Goal: Task Accomplishment & Management: Manage account settings

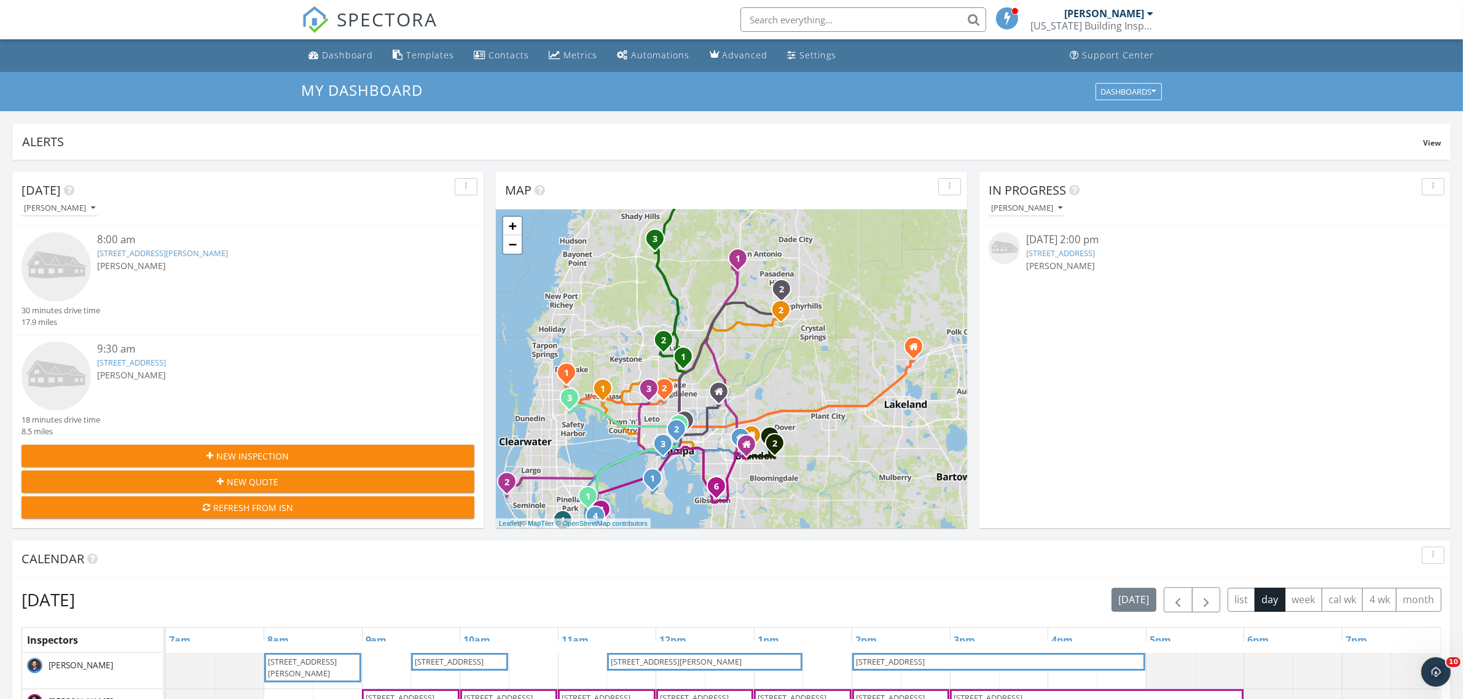
click at [142, 252] on link "6922 Duffy Ln, Tampa, FL 33616" at bounding box center [162, 253] width 131 height 11
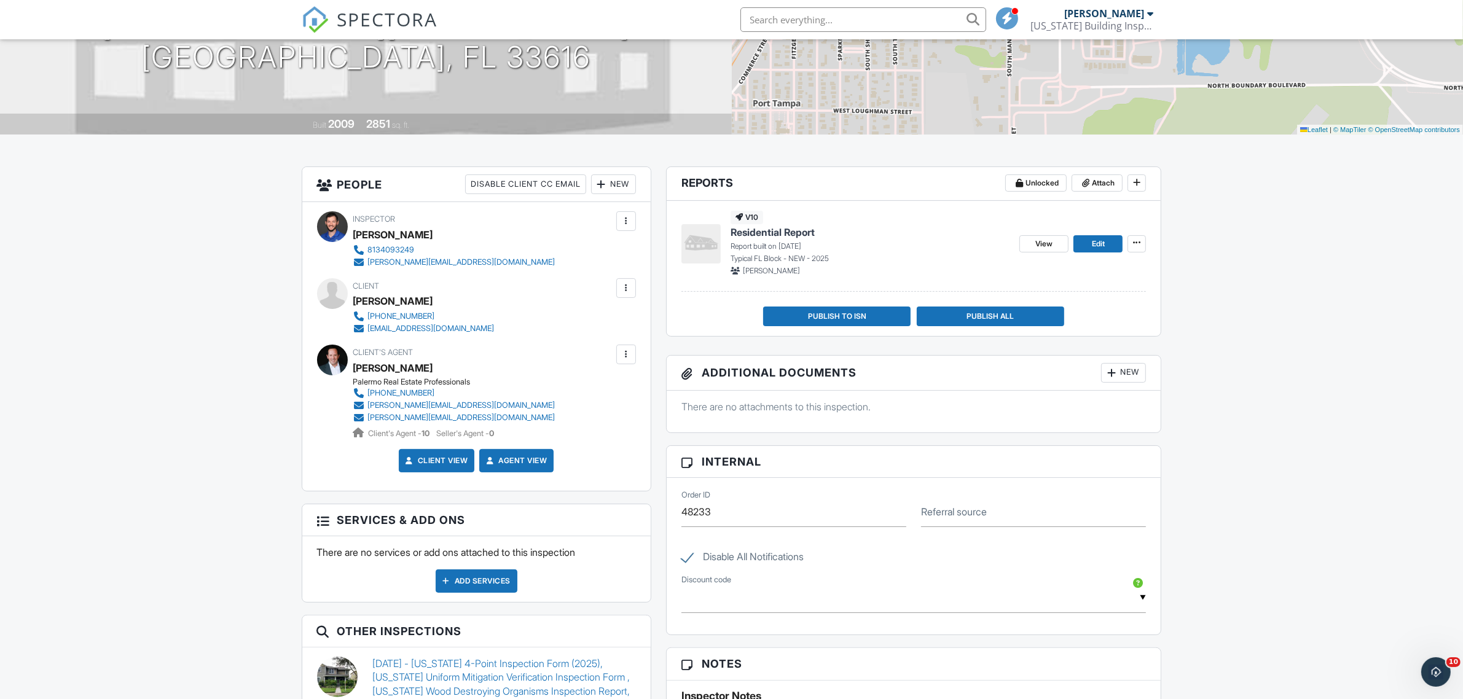
scroll to position [461, 0]
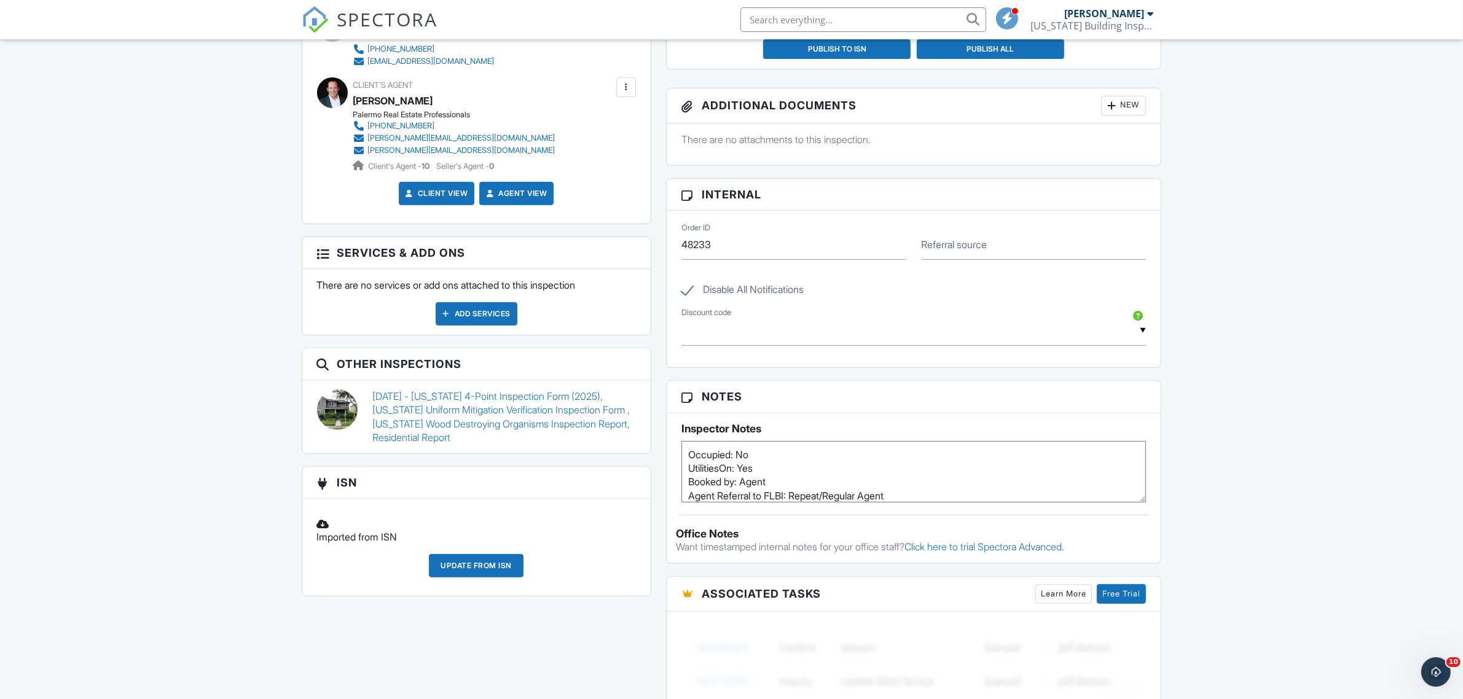
click at [412, 418] on link "[DATE] - [US_STATE] 4-Point Inspection Form (2025), [US_STATE] Uniform Mitigati…" at bounding box center [504, 417] width 264 height 55
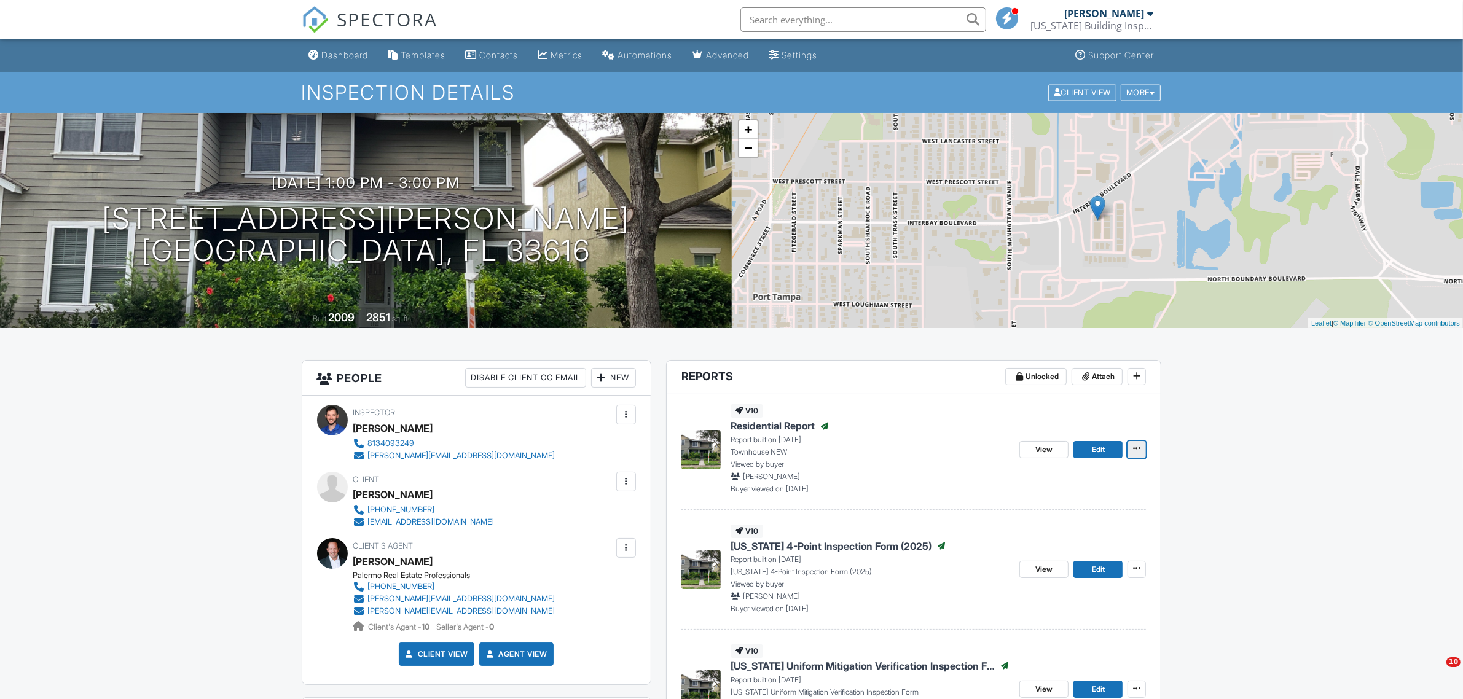
click at [1137, 449] on icon at bounding box center [1136, 448] width 7 height 9
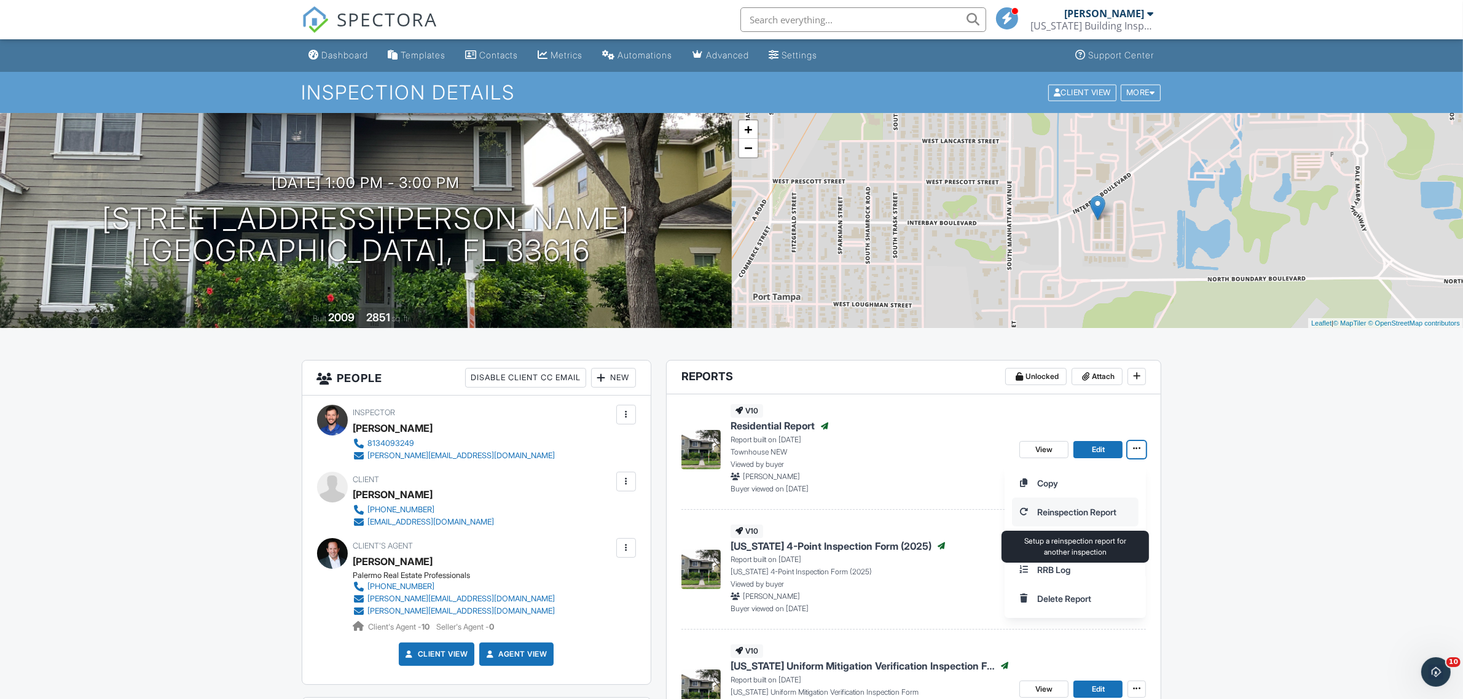
click at [1078, 514] on input "Reinspection Report" at bounding box center [1075, 512] width 125 height 28
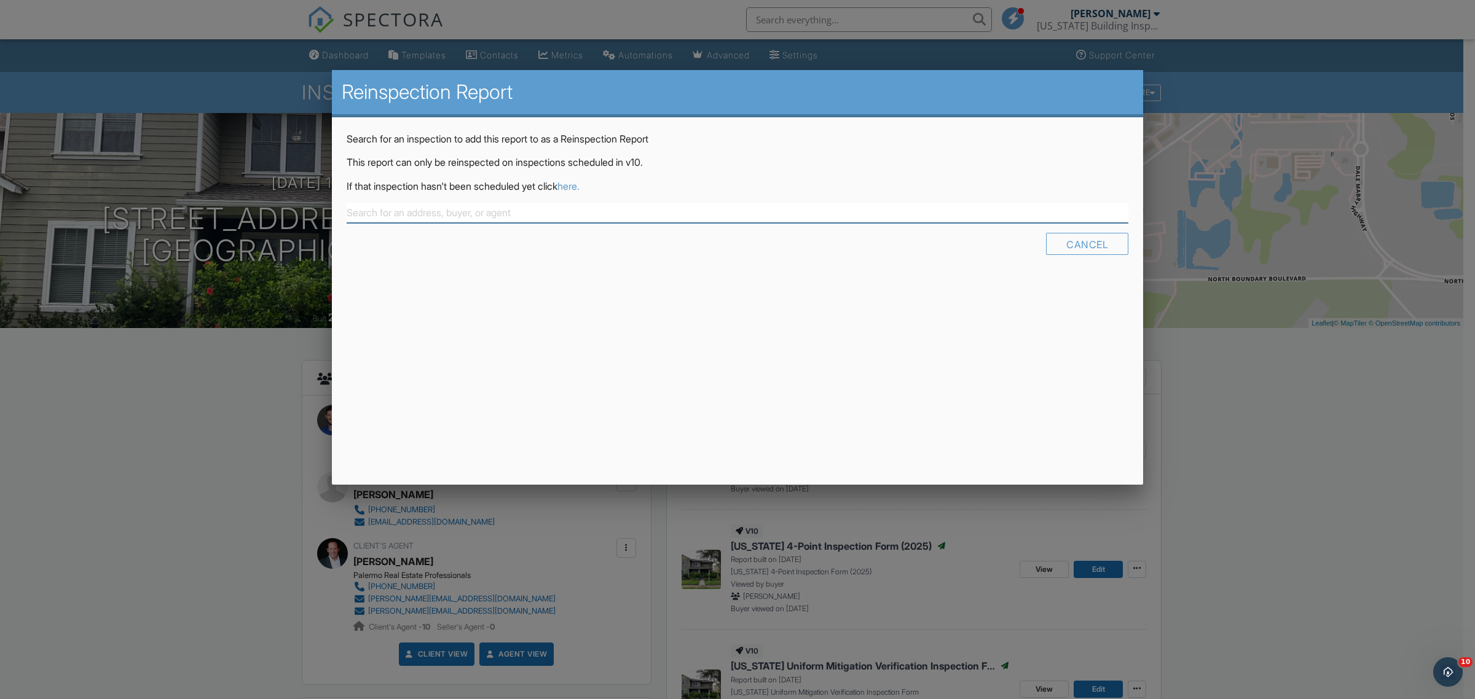
click at [728, 219] on input "text" at bounding box center [738, 213] width 782 height 20
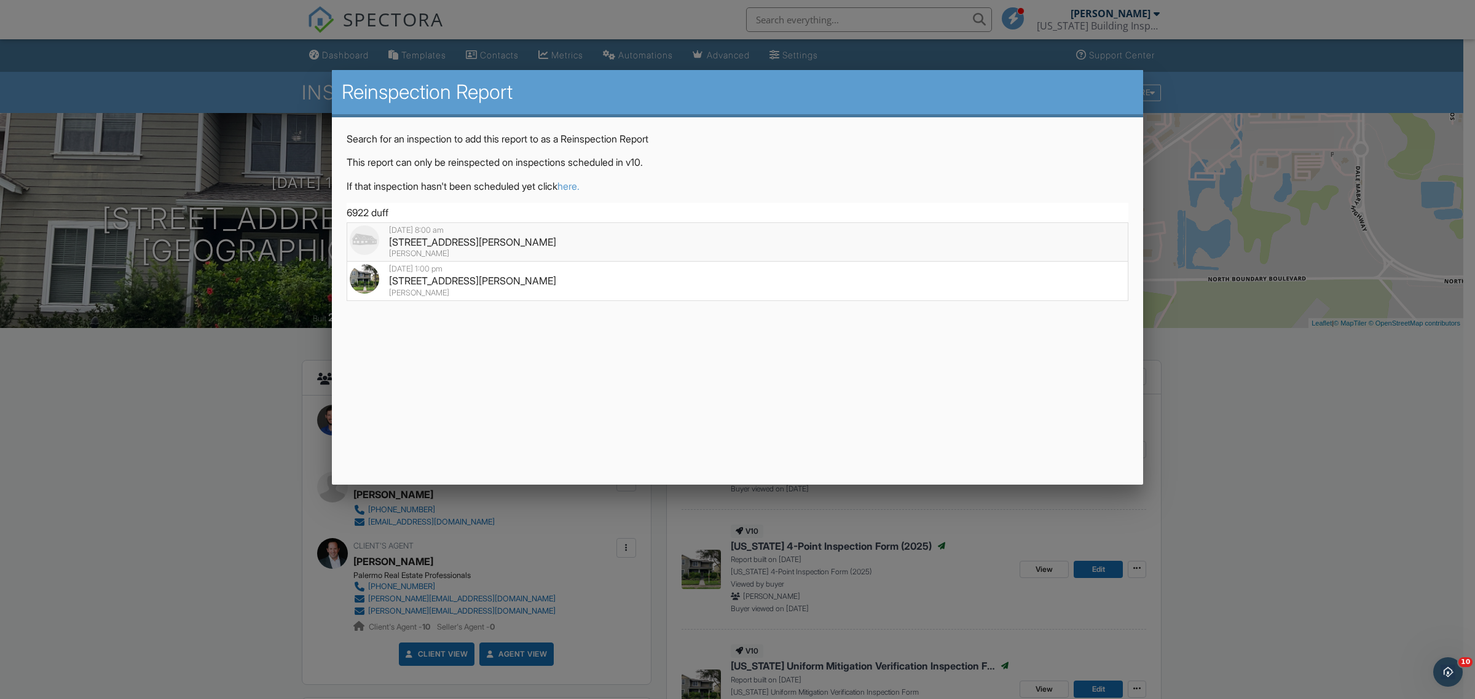
click at [483, 245] on div "[STREET_ADDRESS][PERSON_NAME]" at bounding box center [737, 242] width 775 height 14
type input "6922 Duffy Ln, Tampa, FL 33616"
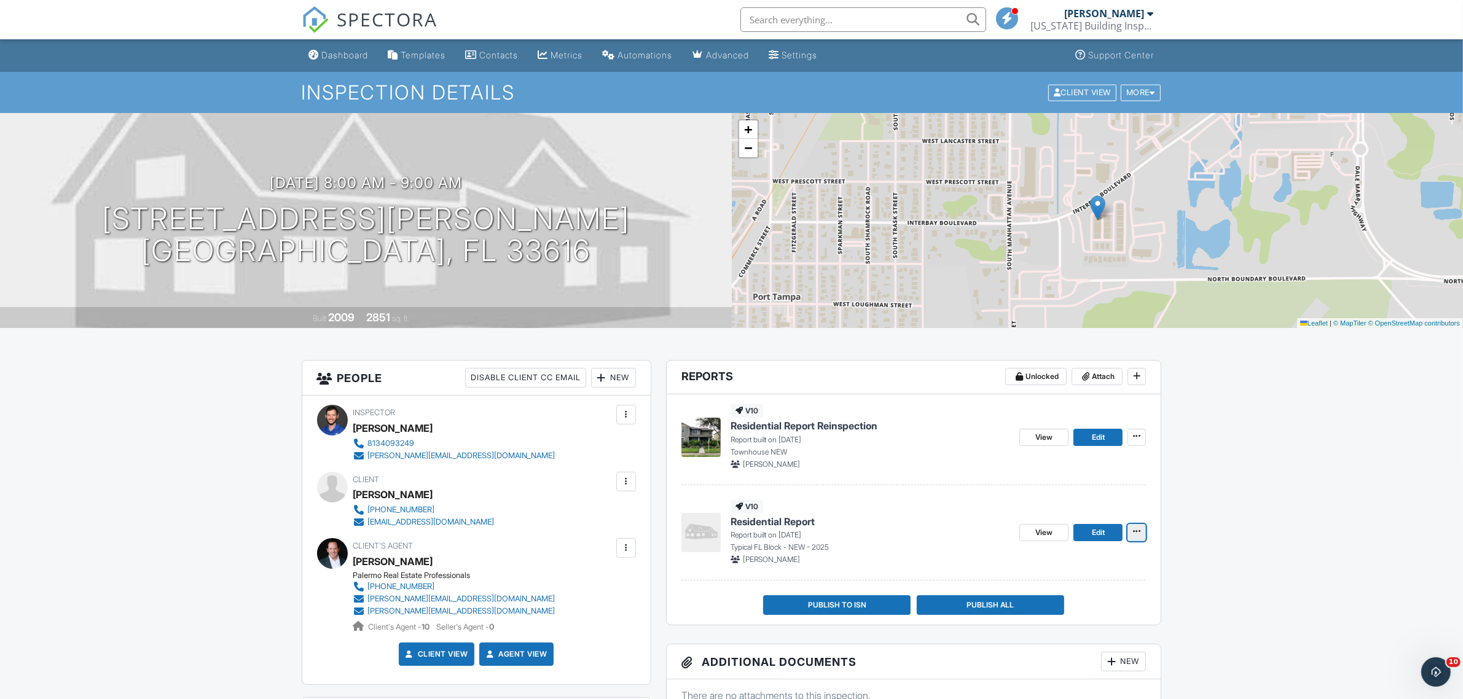
click at [1138, 536] on icon at bounding box center [1136, 531] width 7 height 9
click at [1043, 629] on input "Delete Report" at bounding box center [1075, 624] width 125 height 28
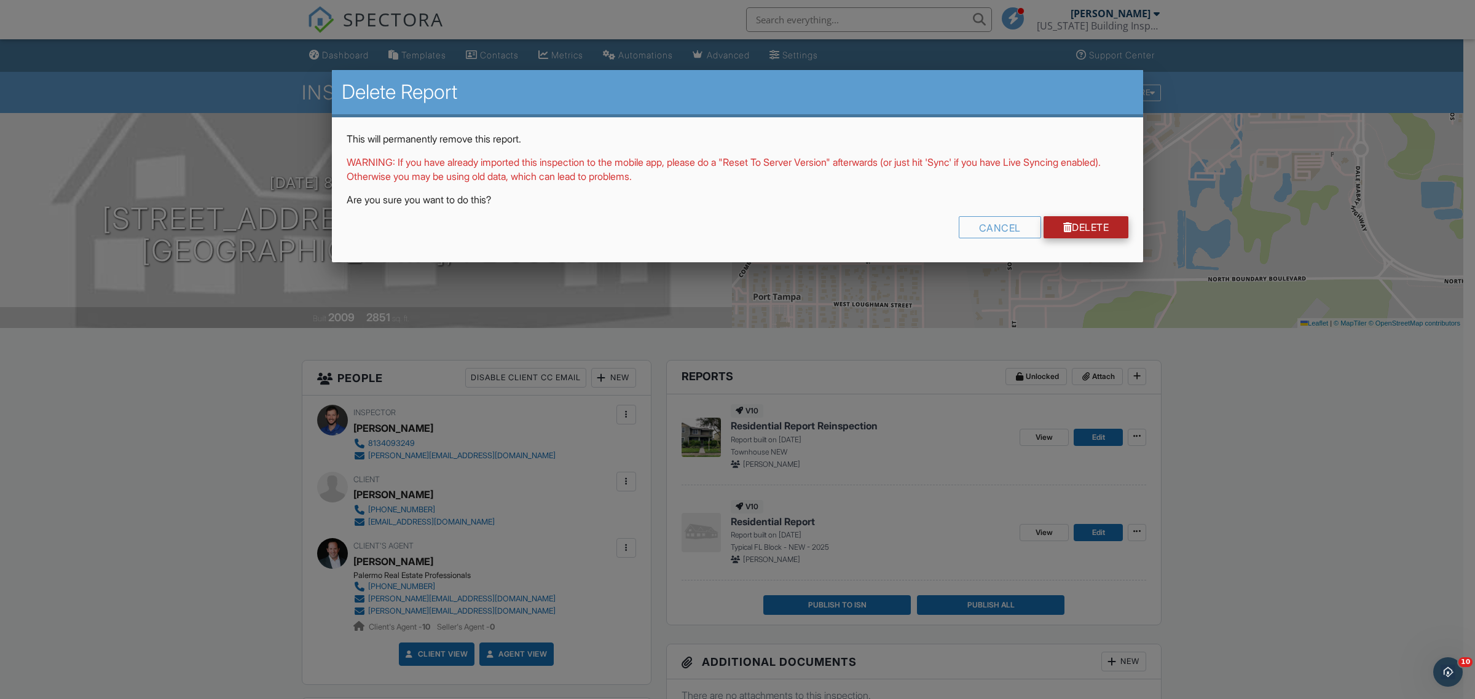
click at [1092, 224] on link "Delete" at bounding box center [1085, 227] width 85 height 22
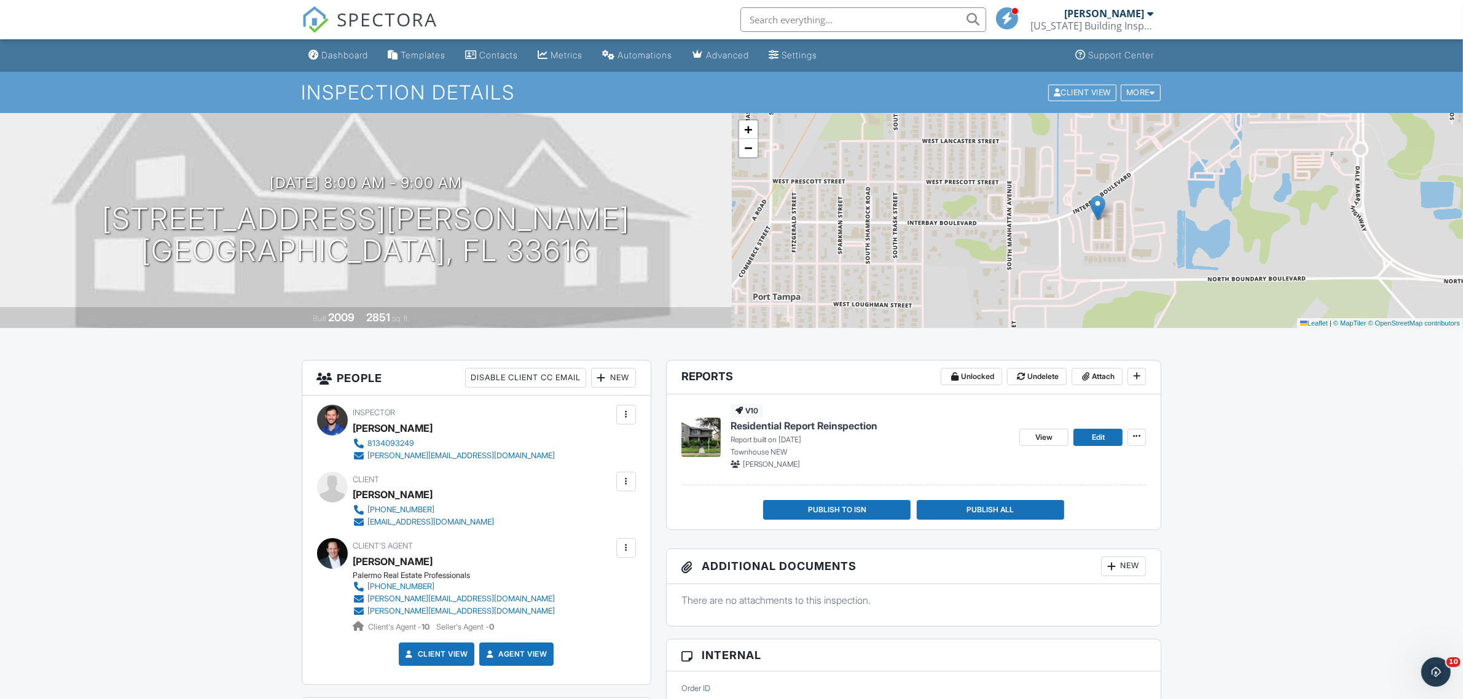
drag, startPoint x: 773, startPoint y: 414, endPoint x: 154, endPoint y: 489, distance: 623.4
click at [336, 55] on div "Dashboard" at bounding box center [345, 55] width 47 height 10
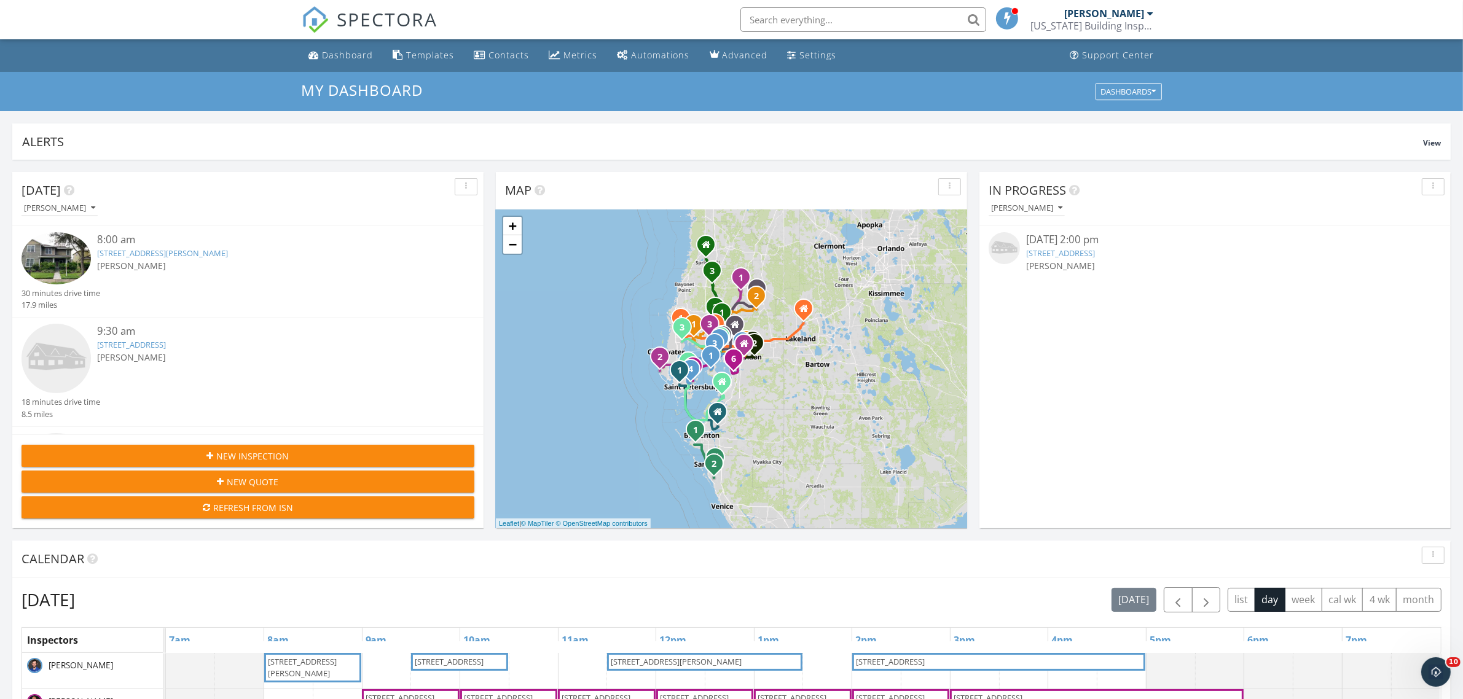
click at [880, 18] on input "text" at bounding box center [863, 19] width 246 height 25
paste input "[STREET_ADDRESS]"
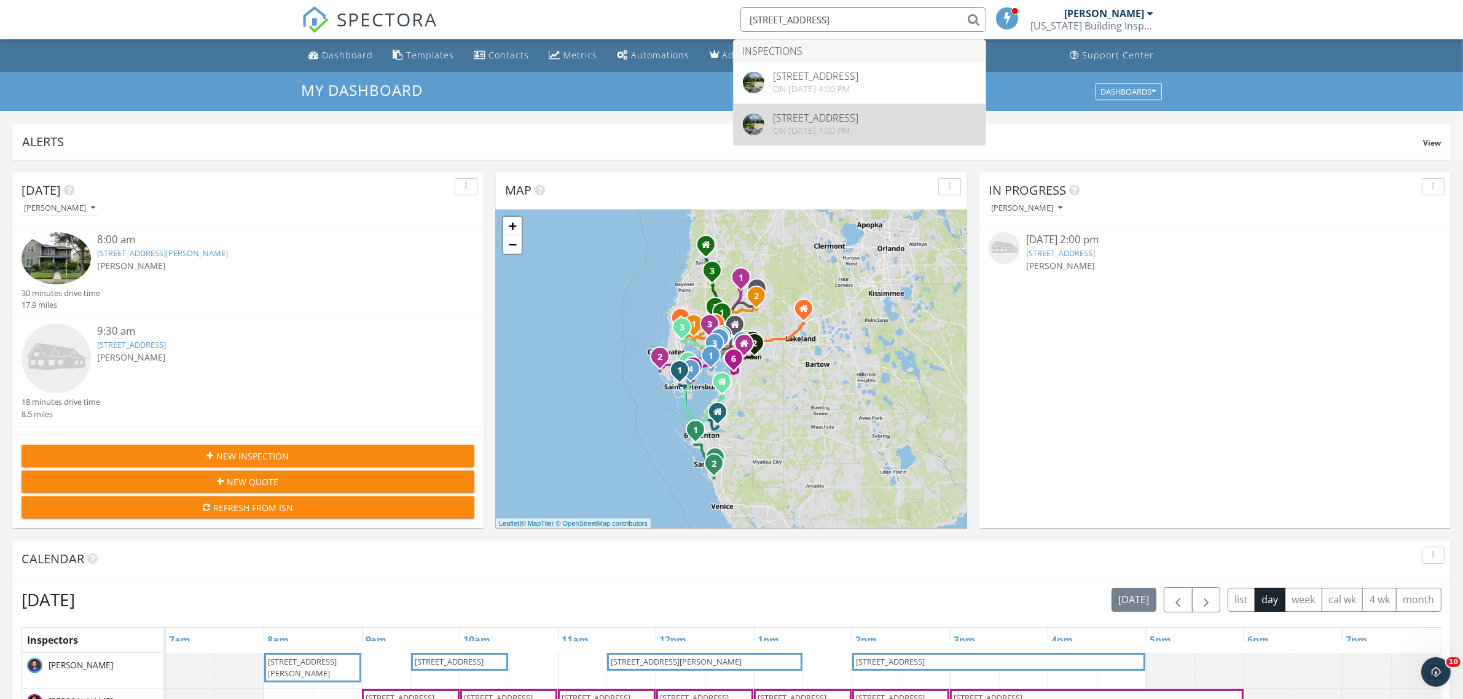
type input "[STREET_ADDRESS]"
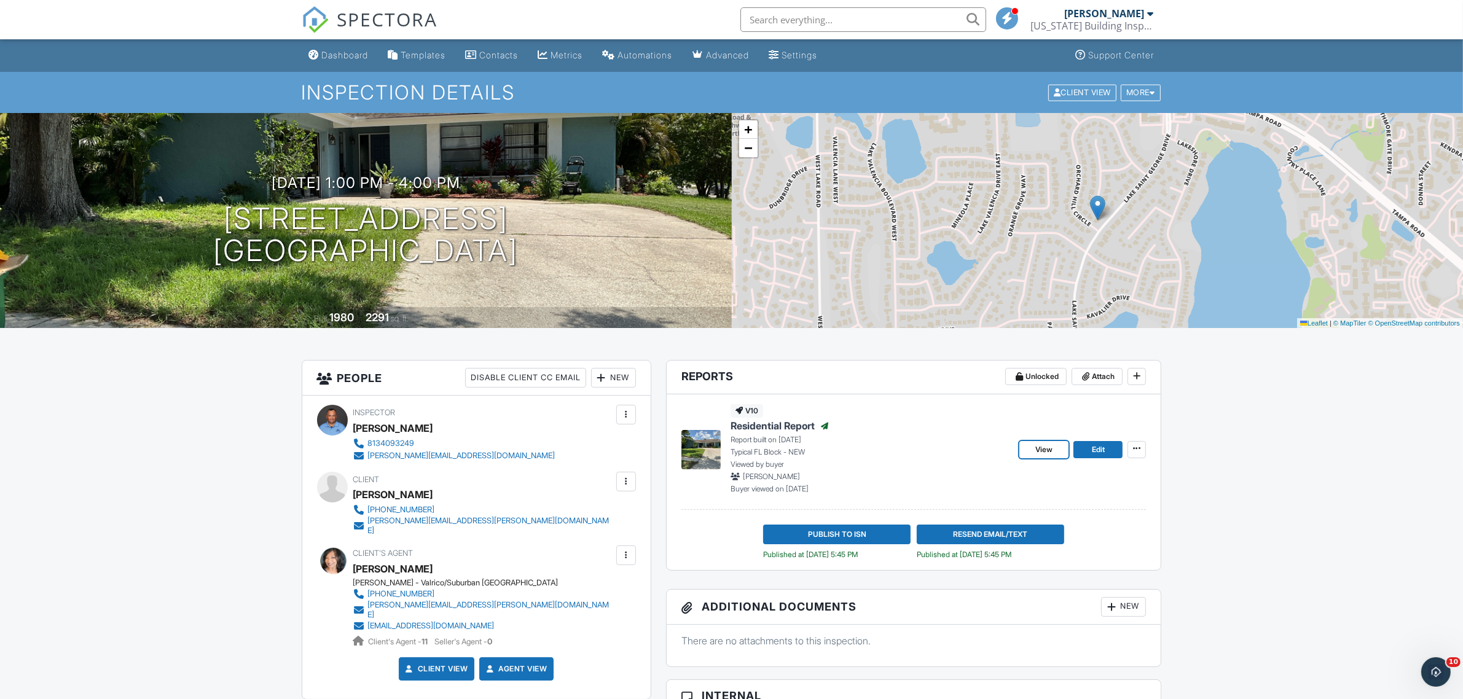
click at [1049, 453] on span "View" at bounding box center [1043, 450] width 17 height 12
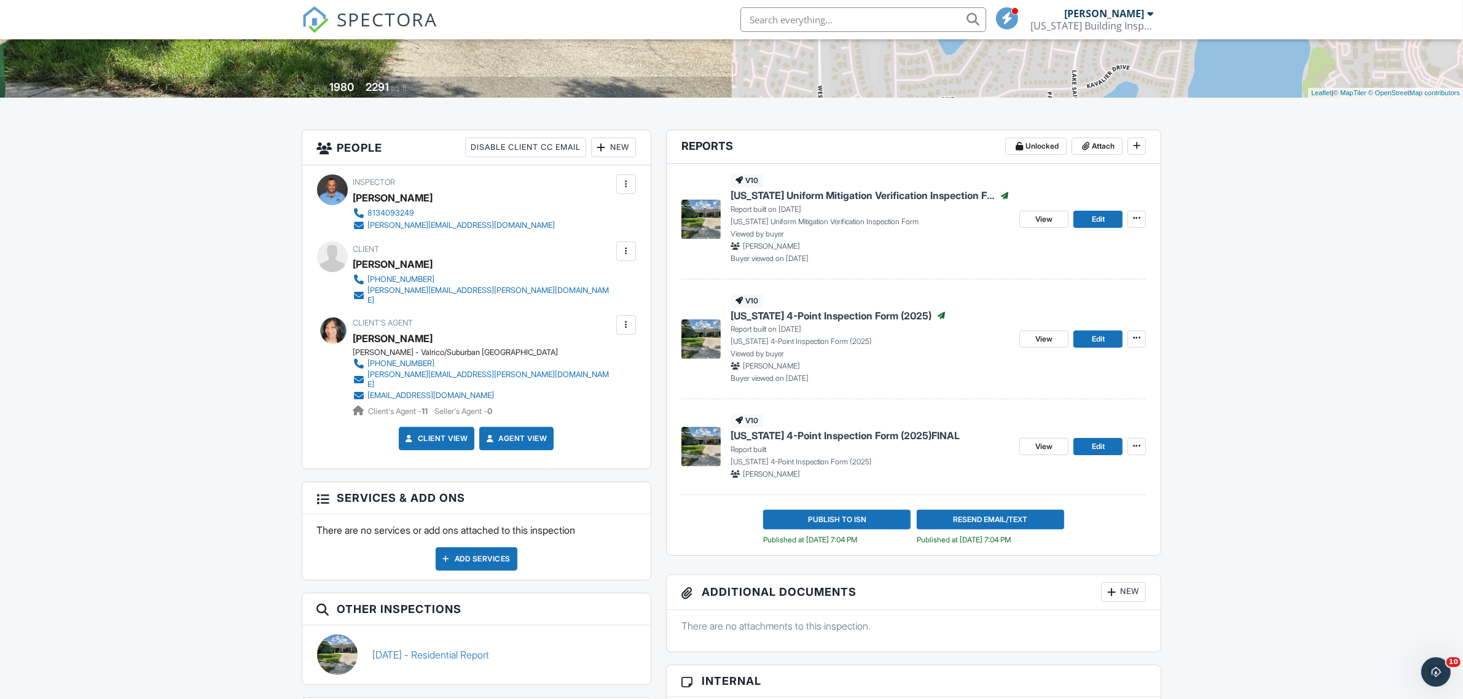
scroll to position [154, 0]
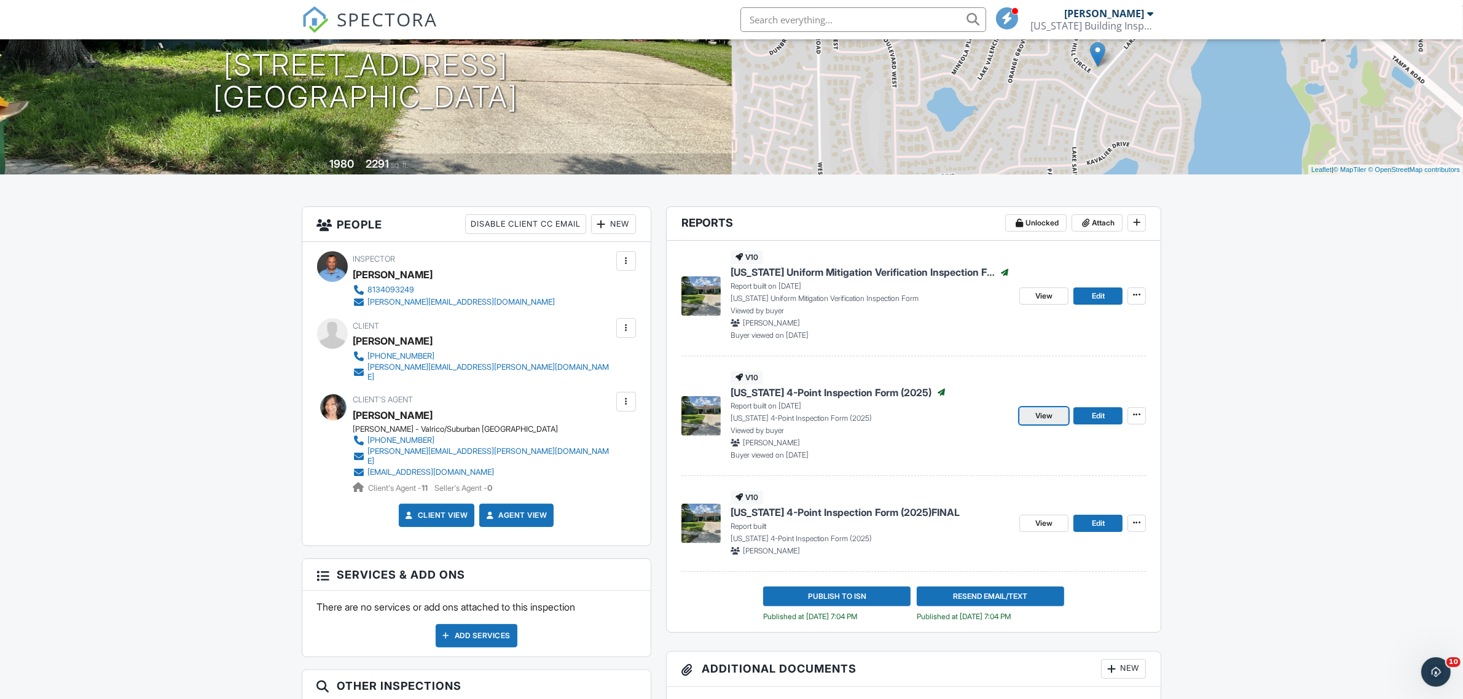
click at [1043, 418] on span "View" at bounding box center [1043, 416] width 17 height 12
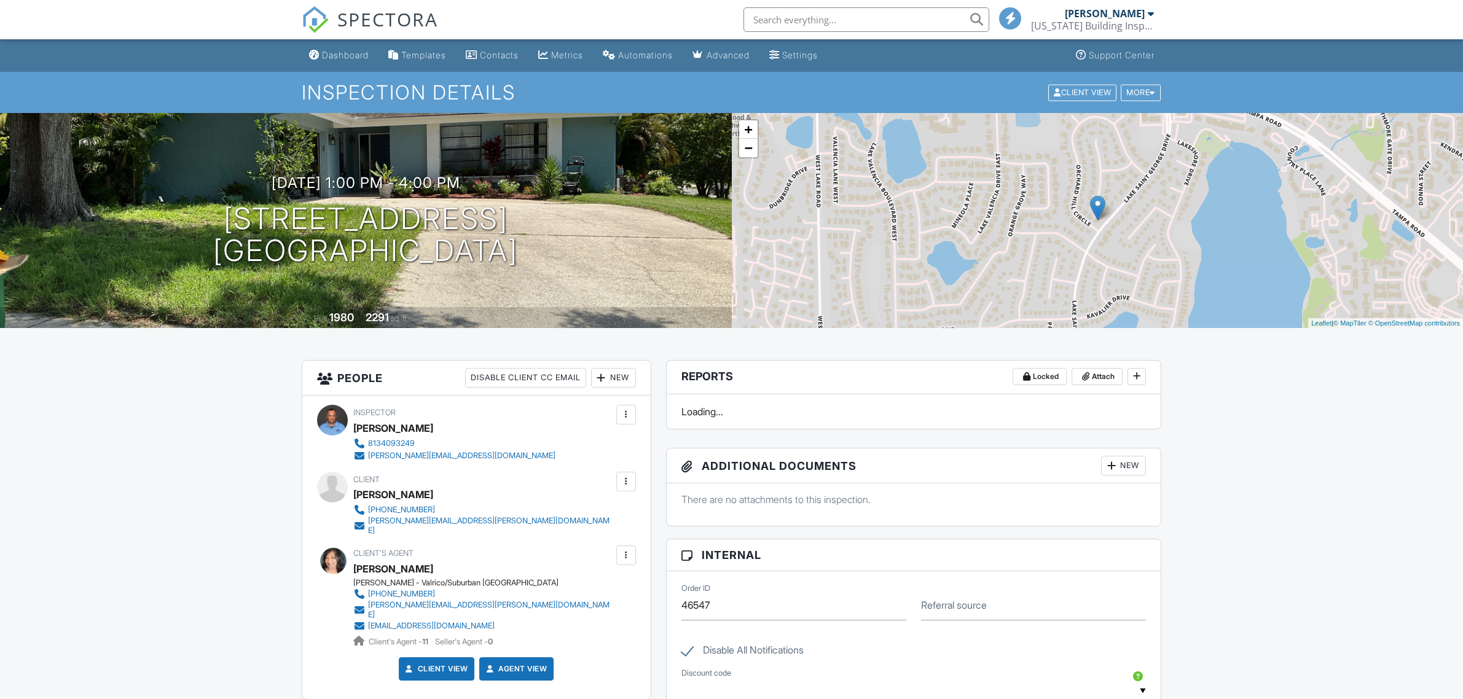
click at [343, 50] on div "Dashboard" at bounding box center [345, 55] width 47 height 10
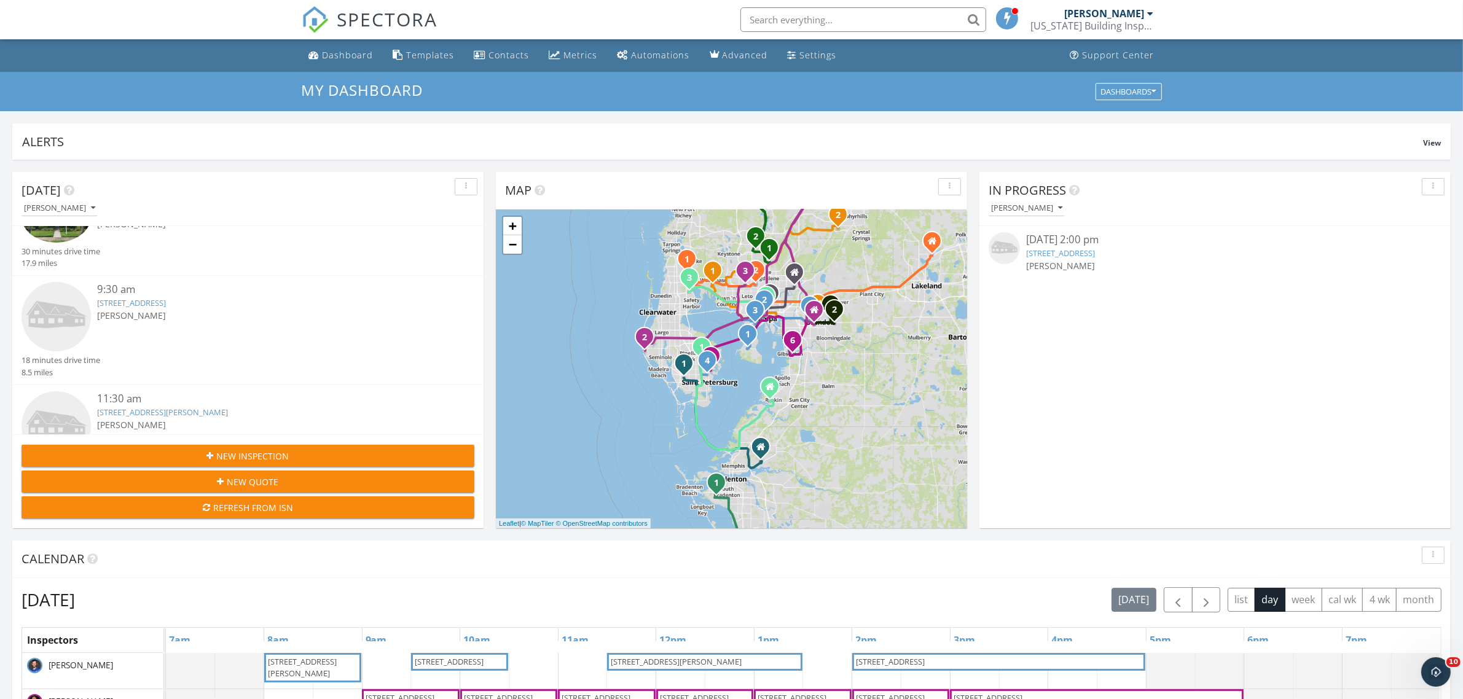
scroll to position [77, 0]
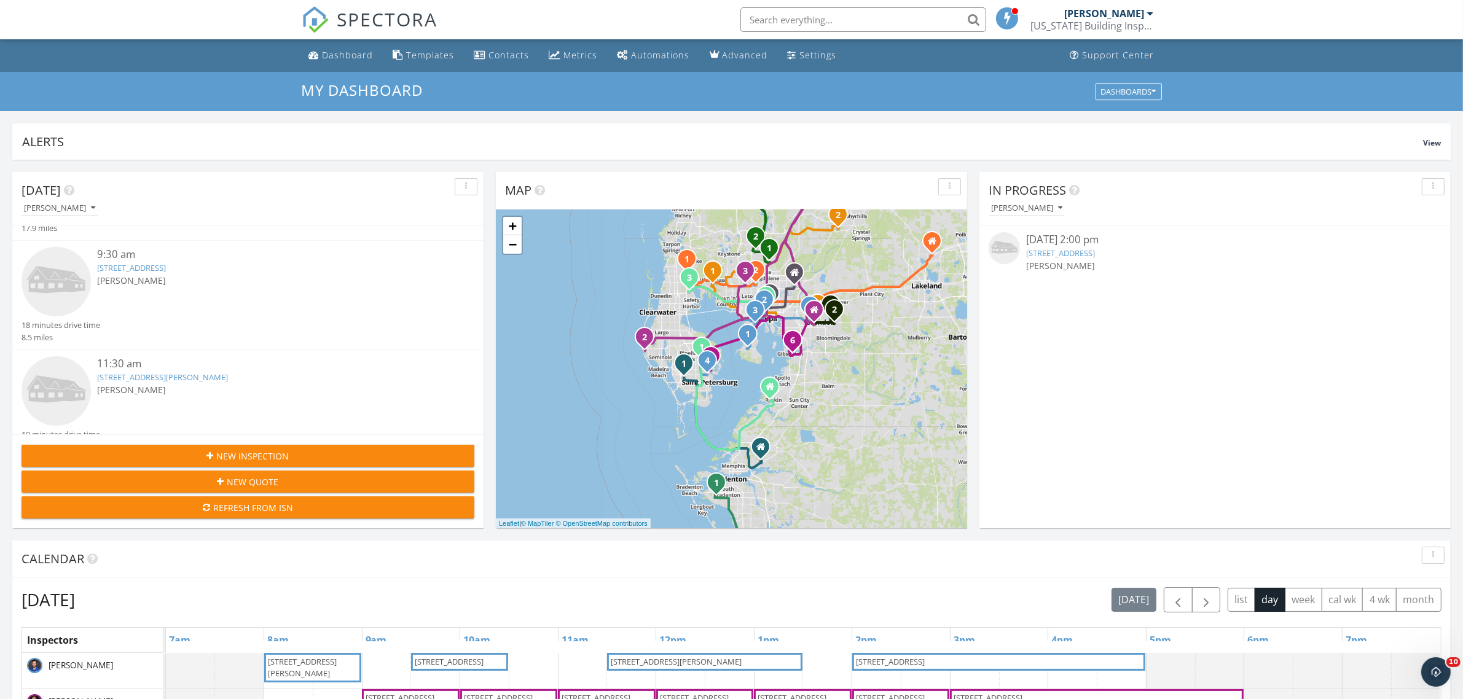
click at [201, 261] on div "9:30 am" at bounding box center [267, 254] width 340 height 15
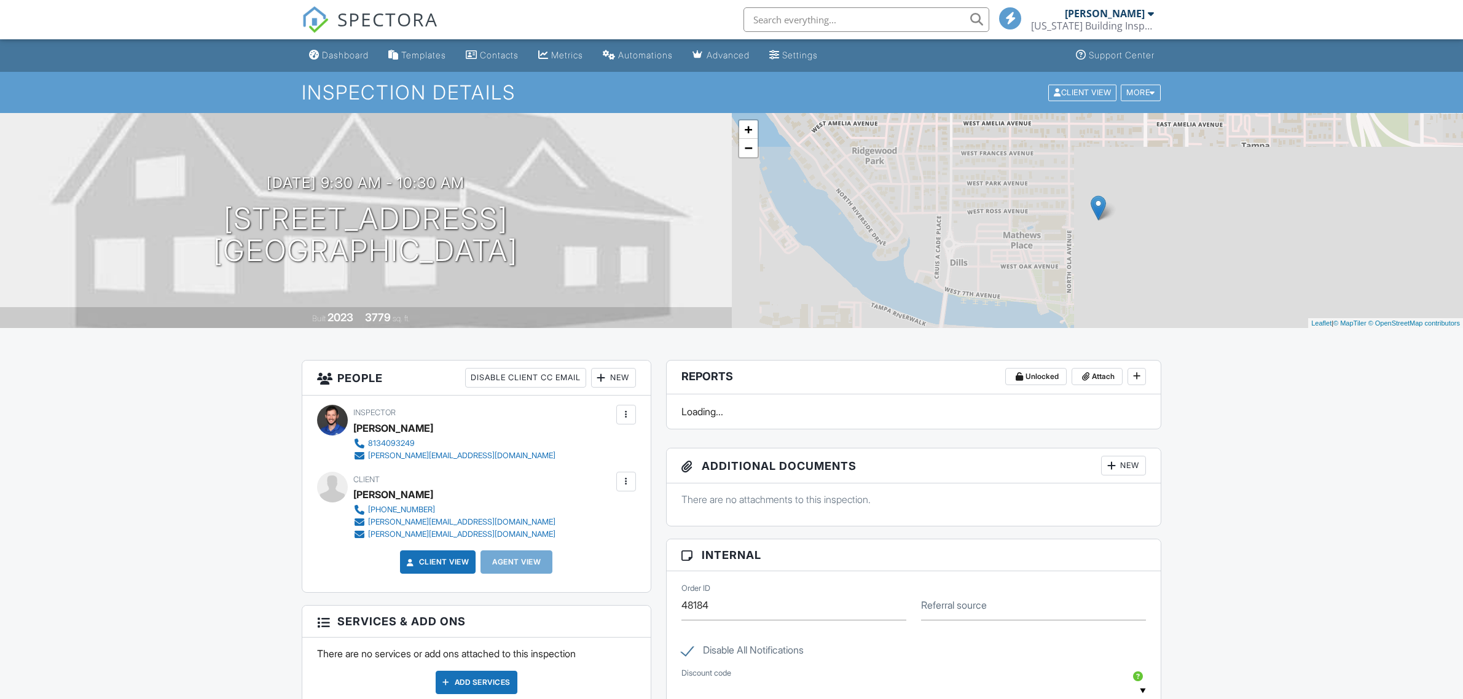
click at [348, 58] on div "Dashboard" at bounding box center [345, 55] width 47 height 10
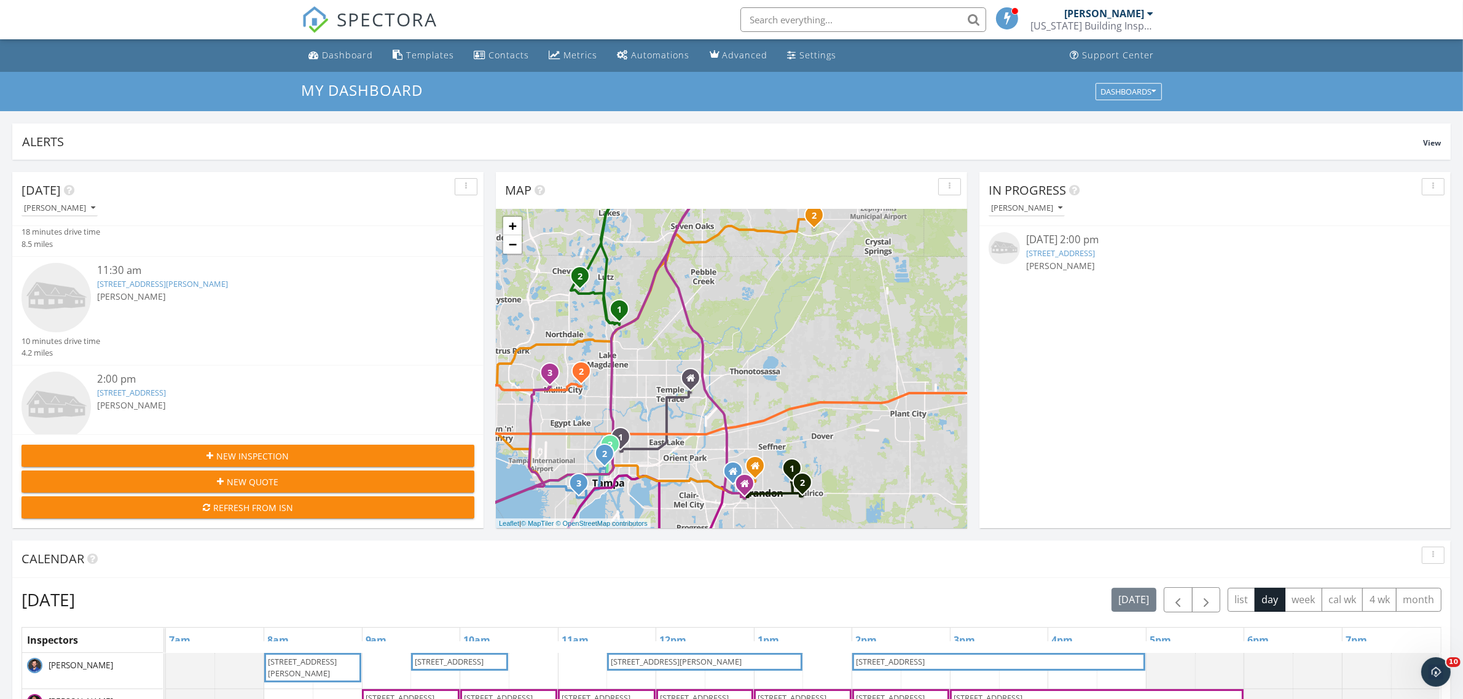
scroll to position [204, 0]
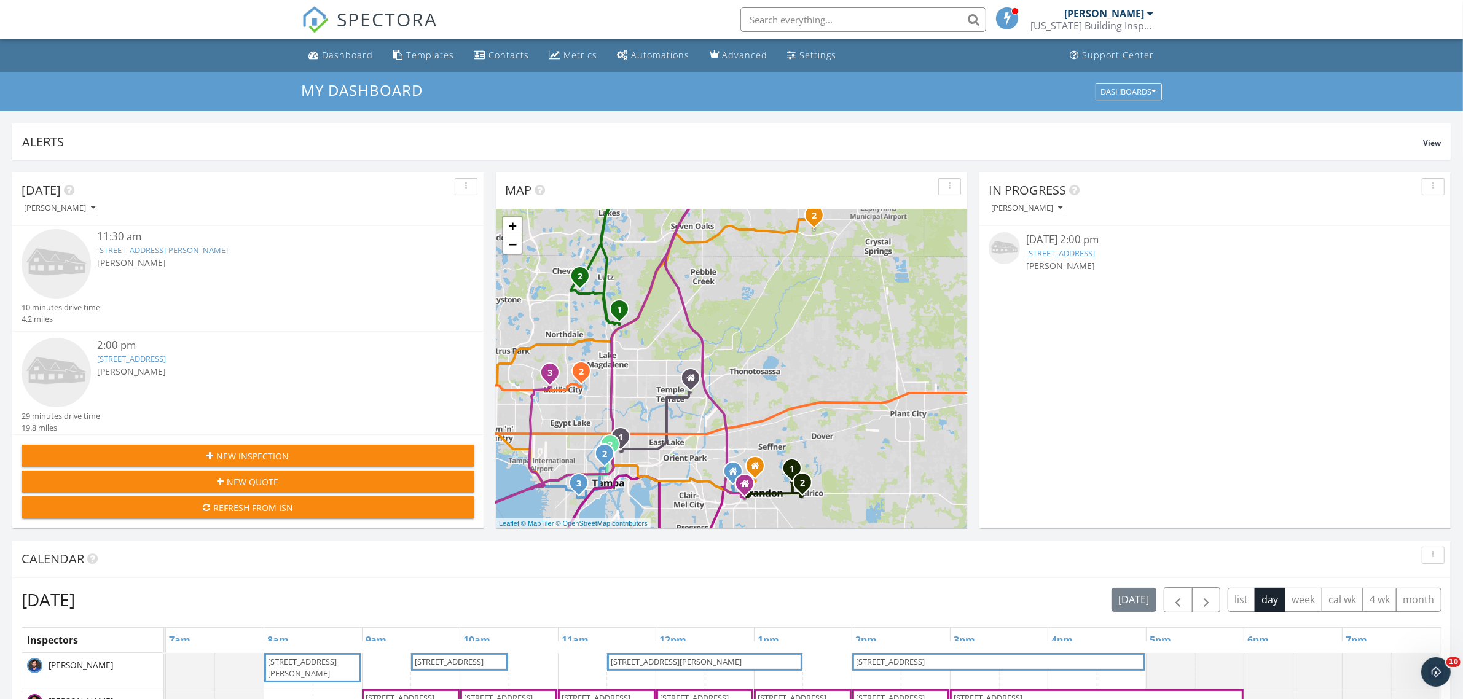
click at [179, 248] on link "[STREET_ADDRESS][PERSON_NAME]" at bounding box center [162, 250] width 131 height 11
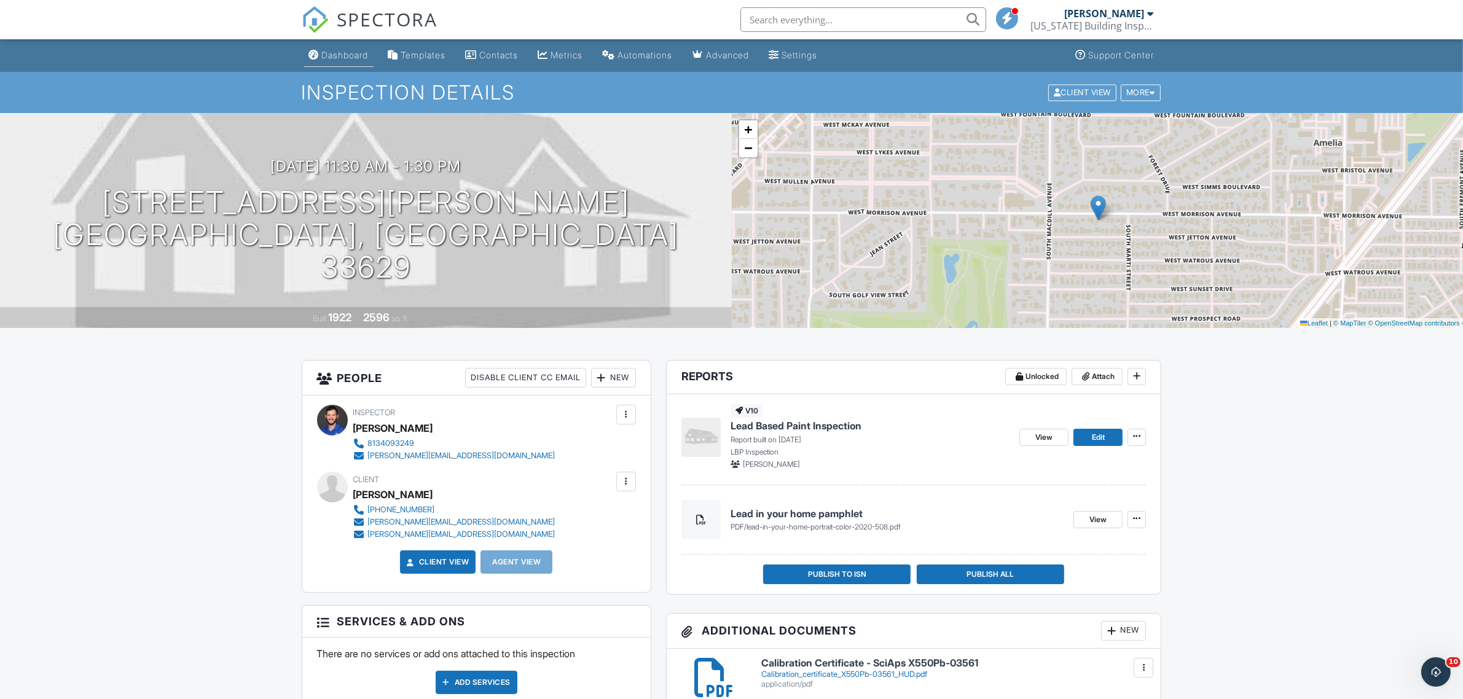
click at [346, 52] on div "Dashboard" at bounding box center [345, 55] width 47 height 10
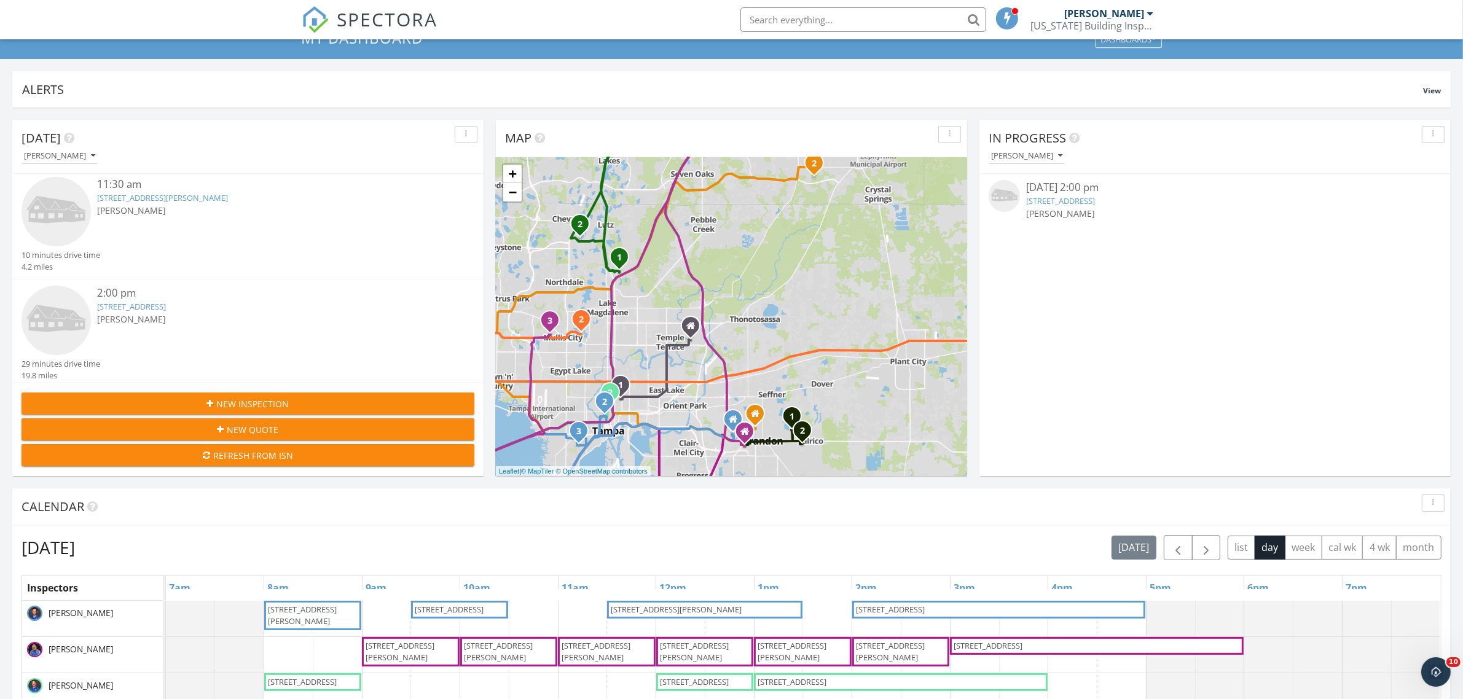
scroll to position [77, 0]
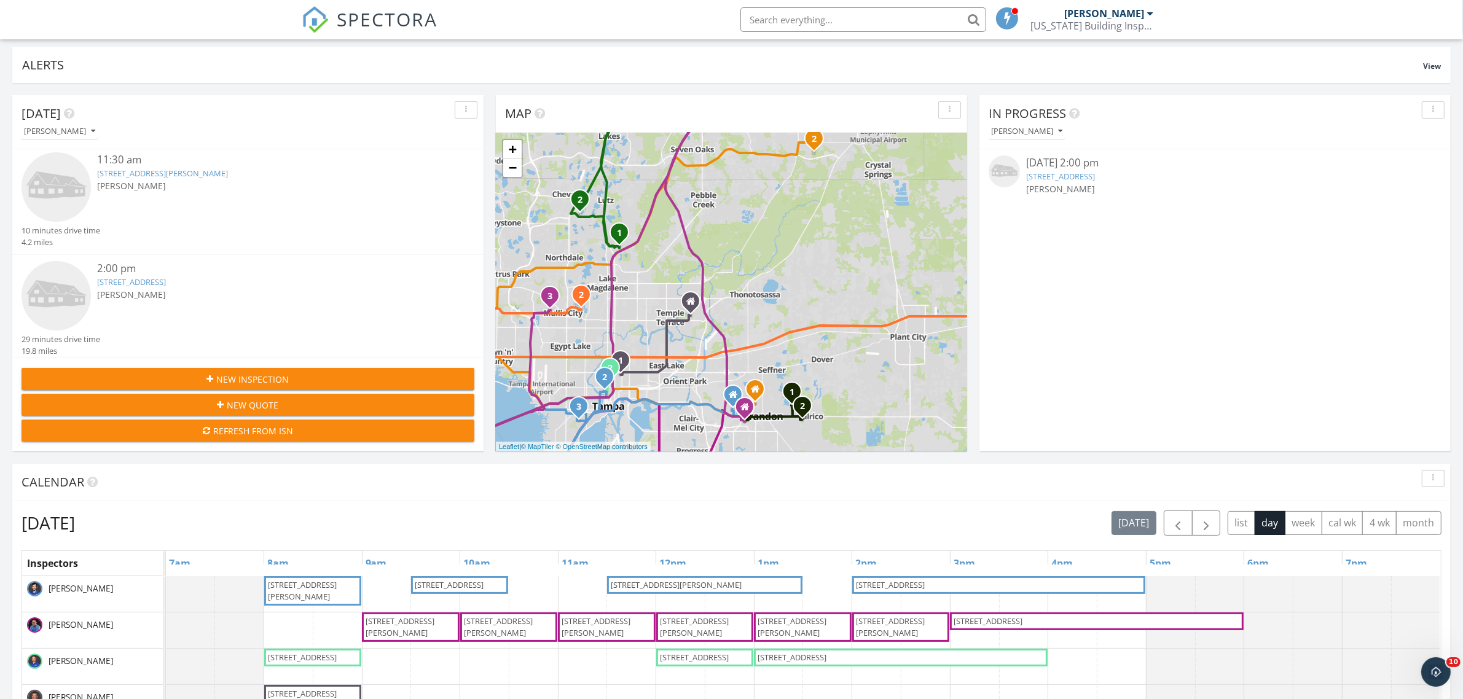
click at [171, 292] on div "[PERSON_NAME]" at bounding box center [267, 294] width 340 height 13
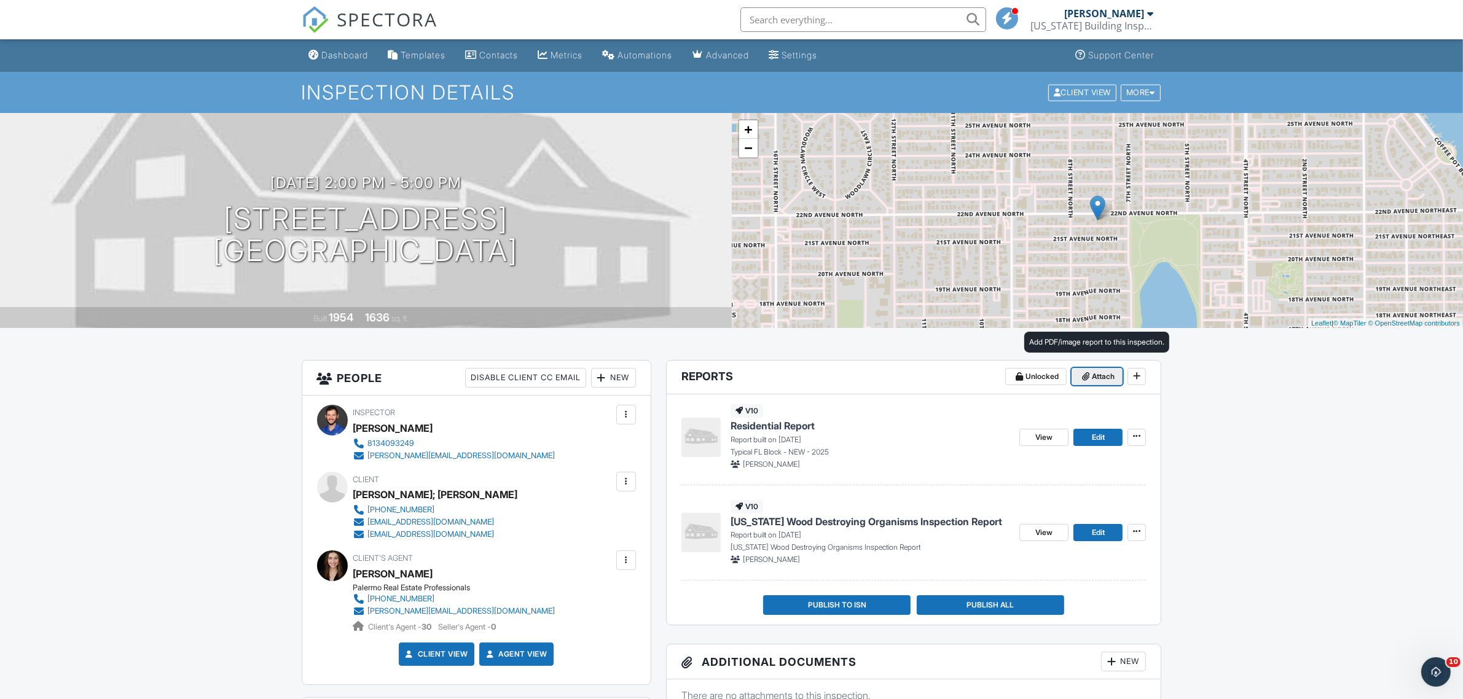
click at [1105, 379] on span "Attach" at bounding box center [1103, 377] width 23 height 12
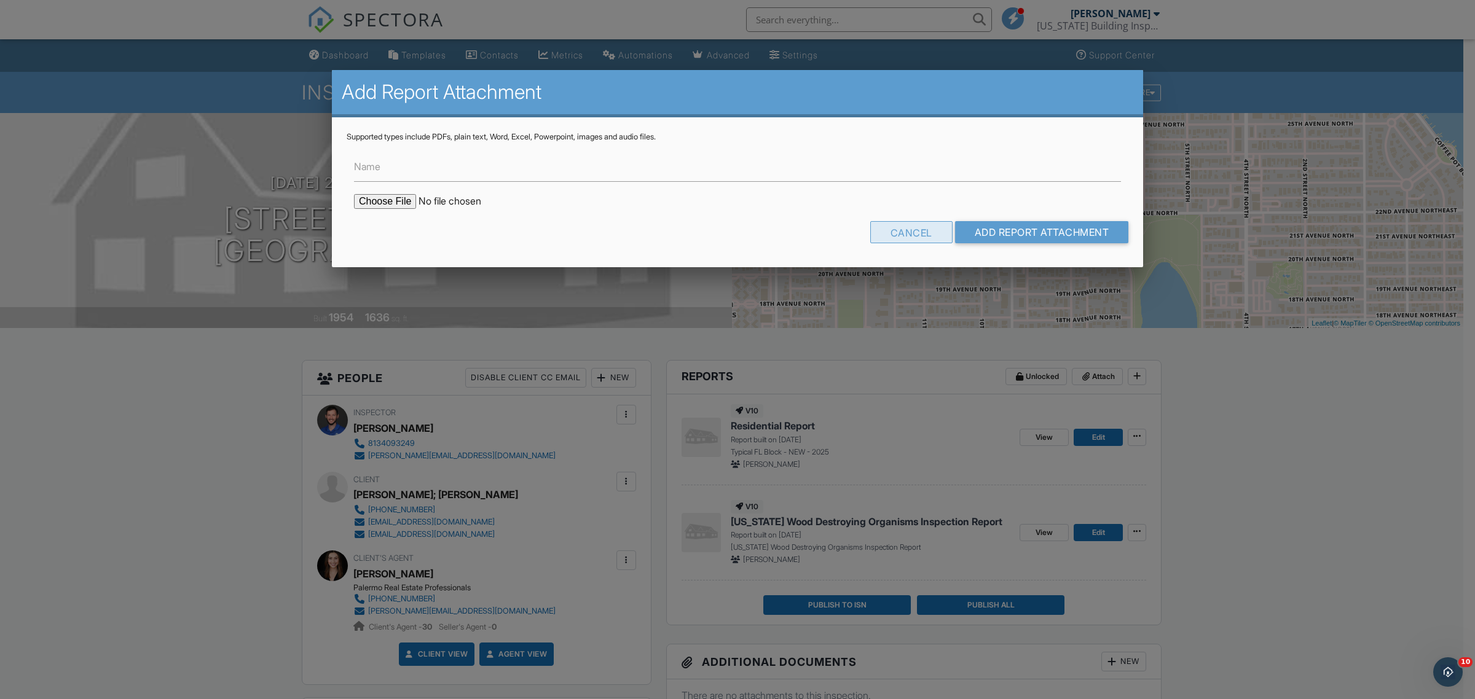
click at [921, 232] on div "Cancel" at bounding box center [911, 232] width 82 height 22
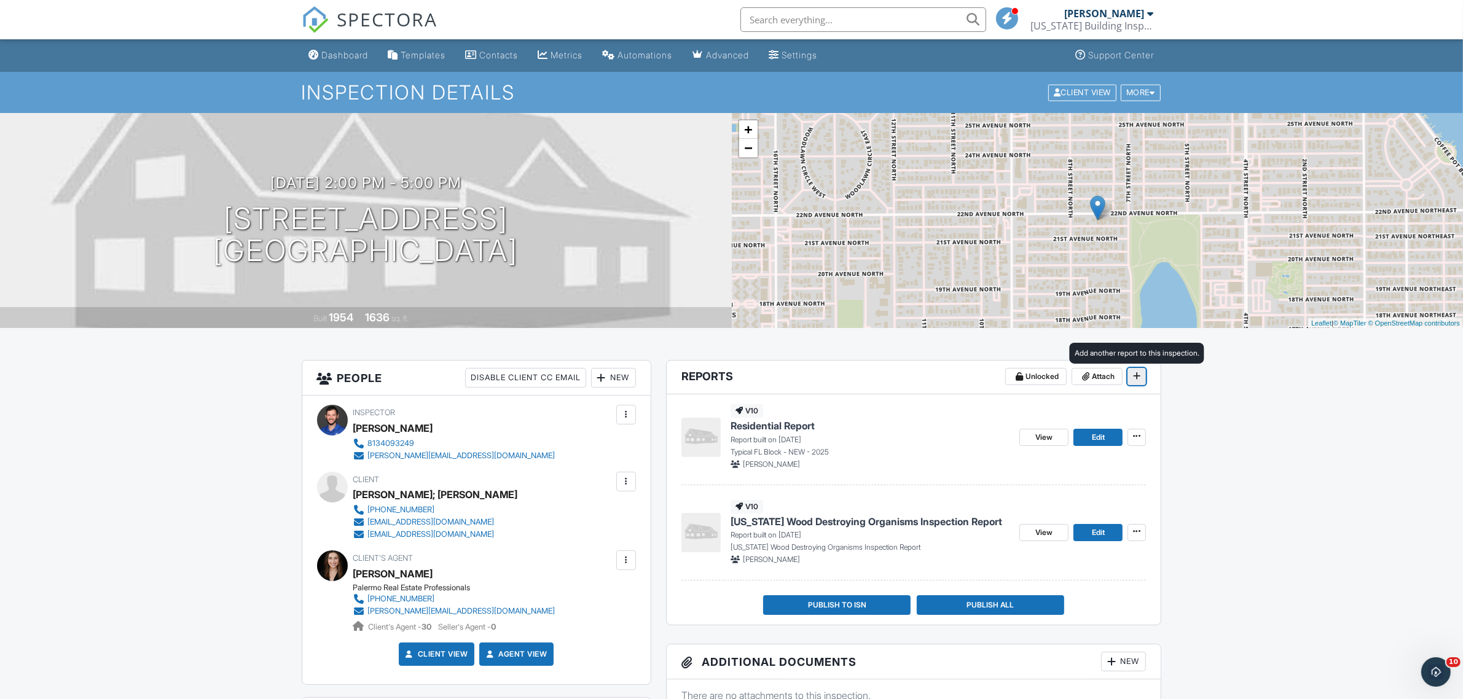
click at [1137, 375] on icon at bounding box center [1136, 376] width 7 height 9
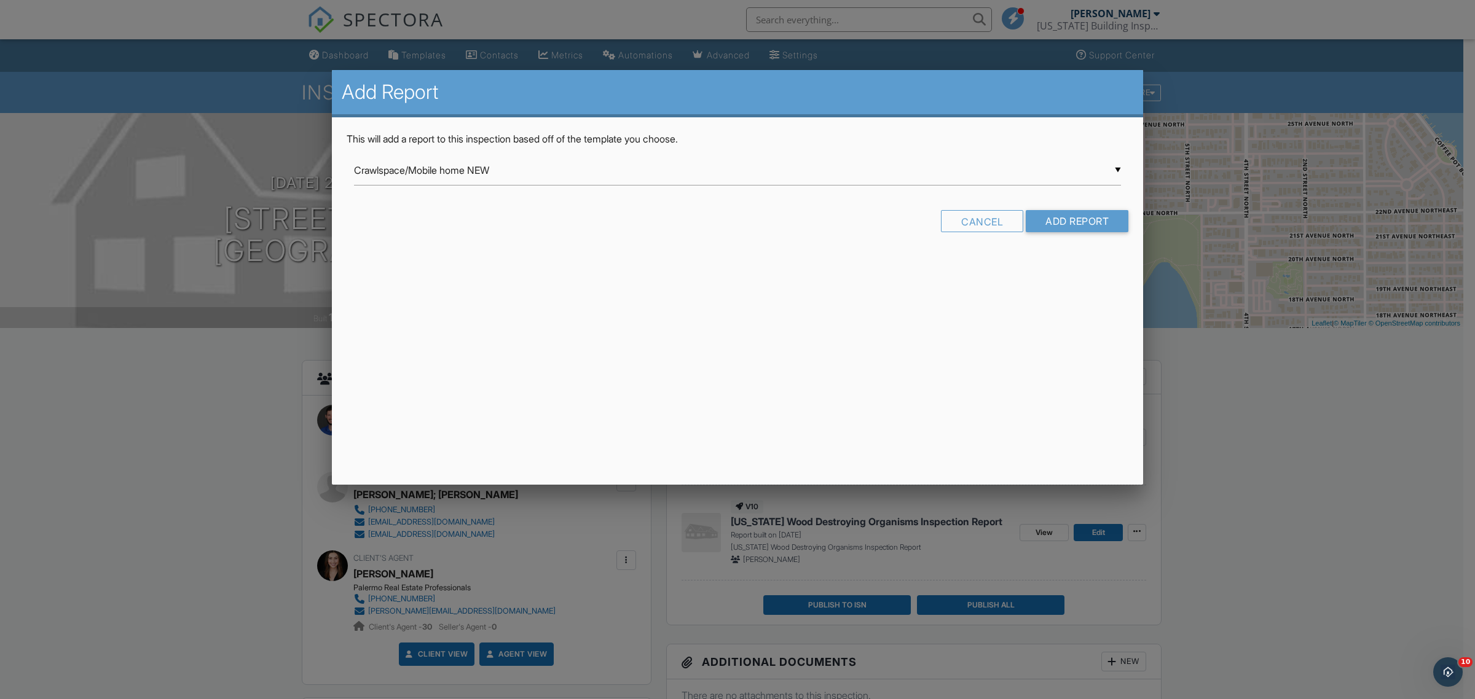
click at [484, 170] on div "▼ Crawlspace/Mobile home NEW Crawlspace/Mobile home NEW Crawlspace/Mobile Home …" at bounding box center [737, 170] width 767 height 30
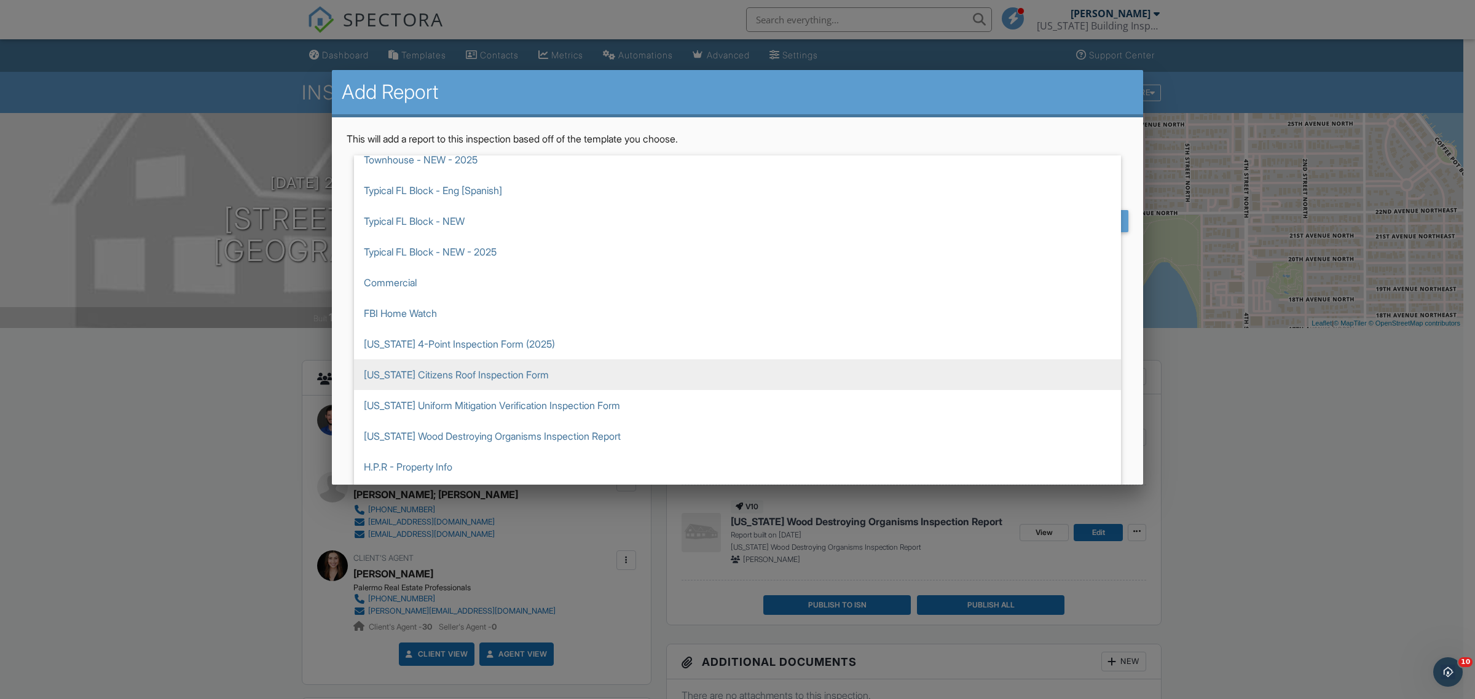
scroll to position [461, 0]
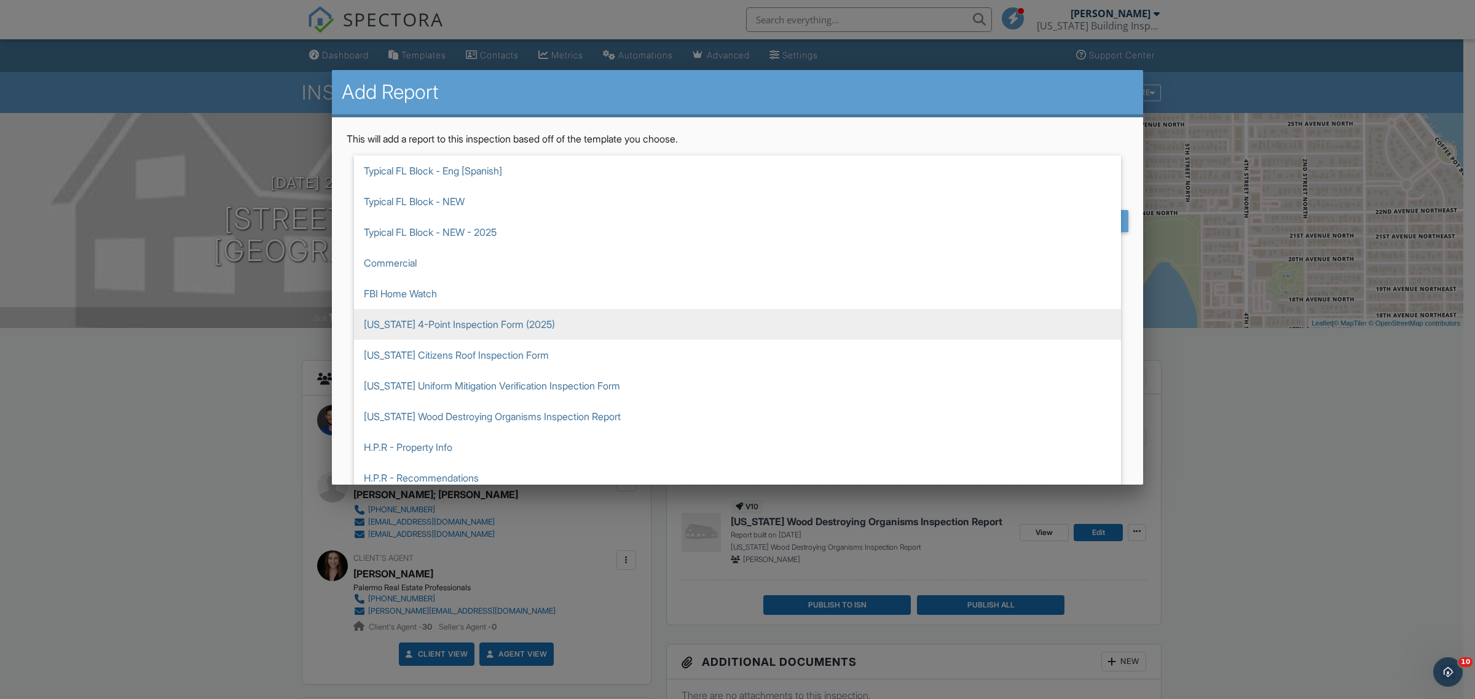
click at [410, 329] on span "Florida 4-Point Inspection Form (2025)" at bounding box center [737, 324] width 767 height 31
type input "Florida 4-Point Inspection Form (2025)"
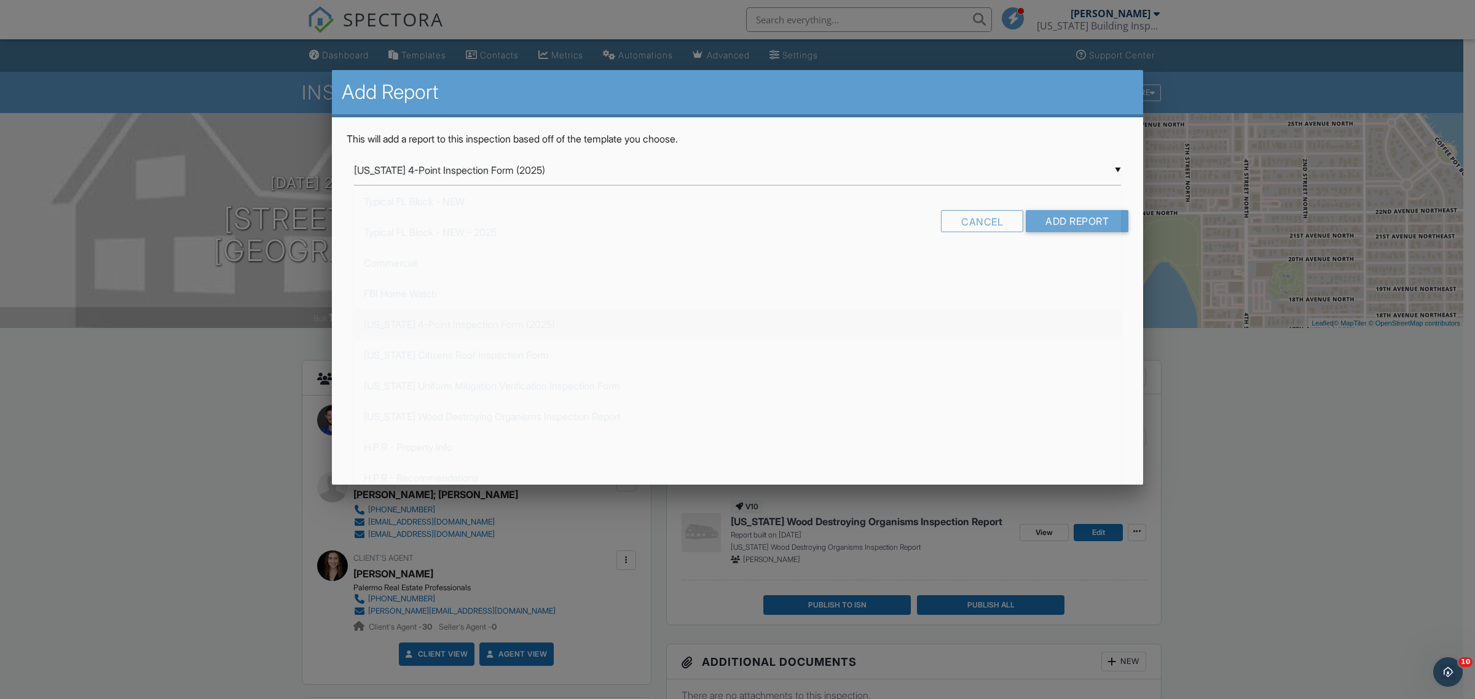
scroll to position [553, 0]
click at [1088, 222] on input "Add Report" at bounding box center [1077, 221] width 103 height 22
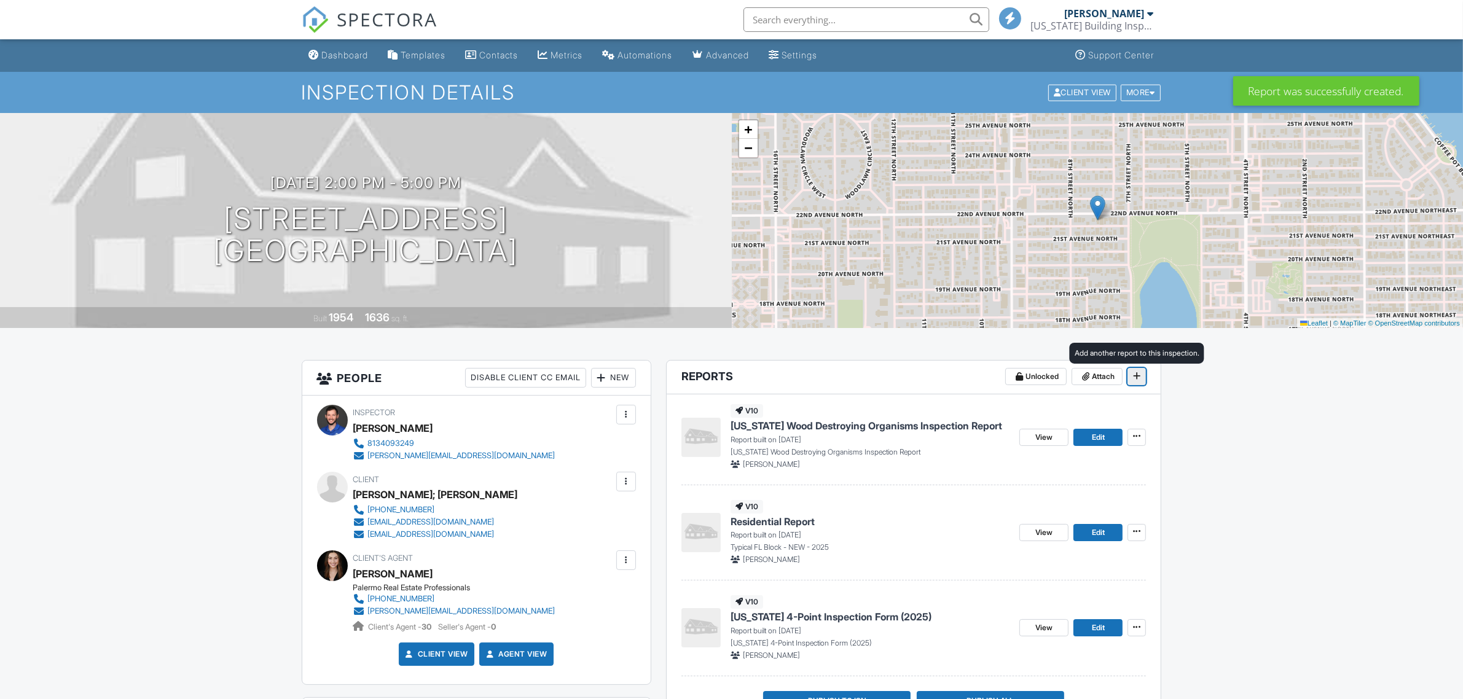
click at [1143, 377] on span at bounding box center [1137, 376] width 12 height 12
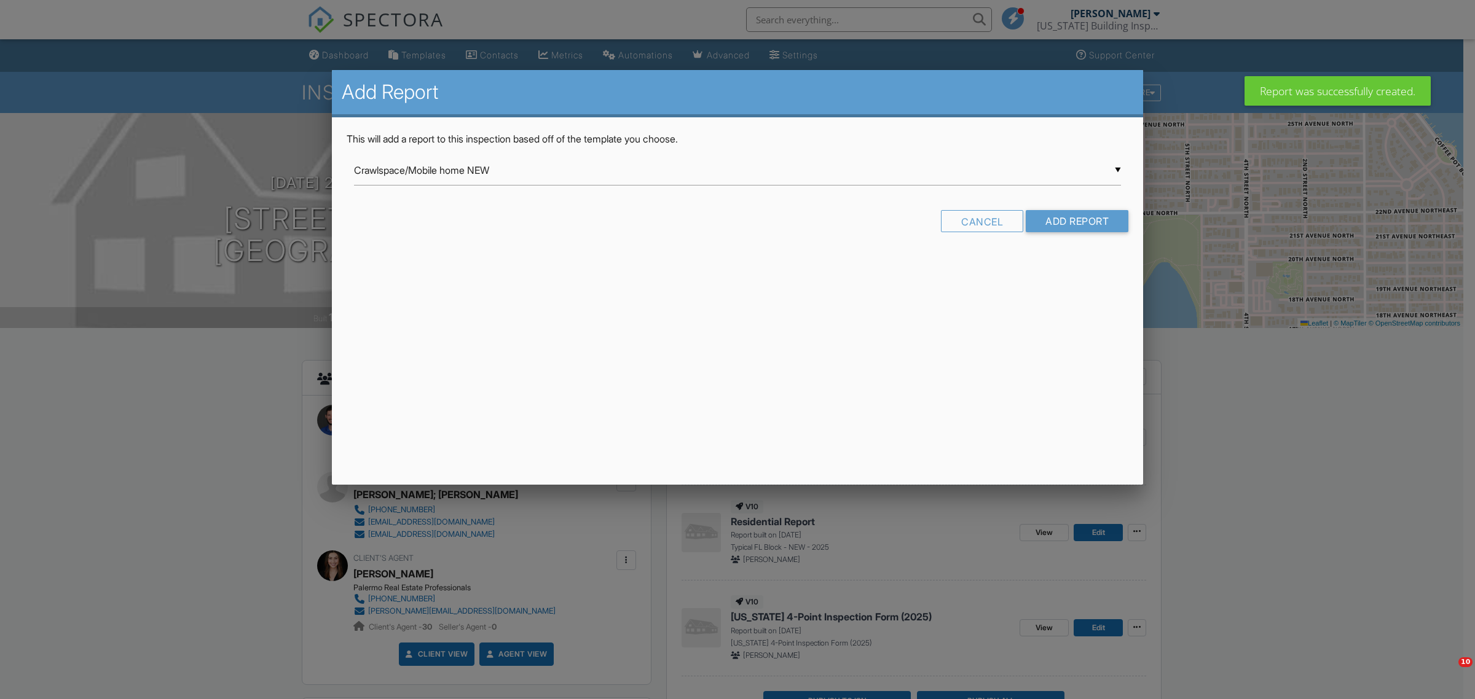
click at [646, 178] on div "▼ Crawlspace/Mobile home NEW Crawlspace/Mobile home NEW Crawlspace/Mobile Home …" at bounding box center [737, 170] width 767 height 30
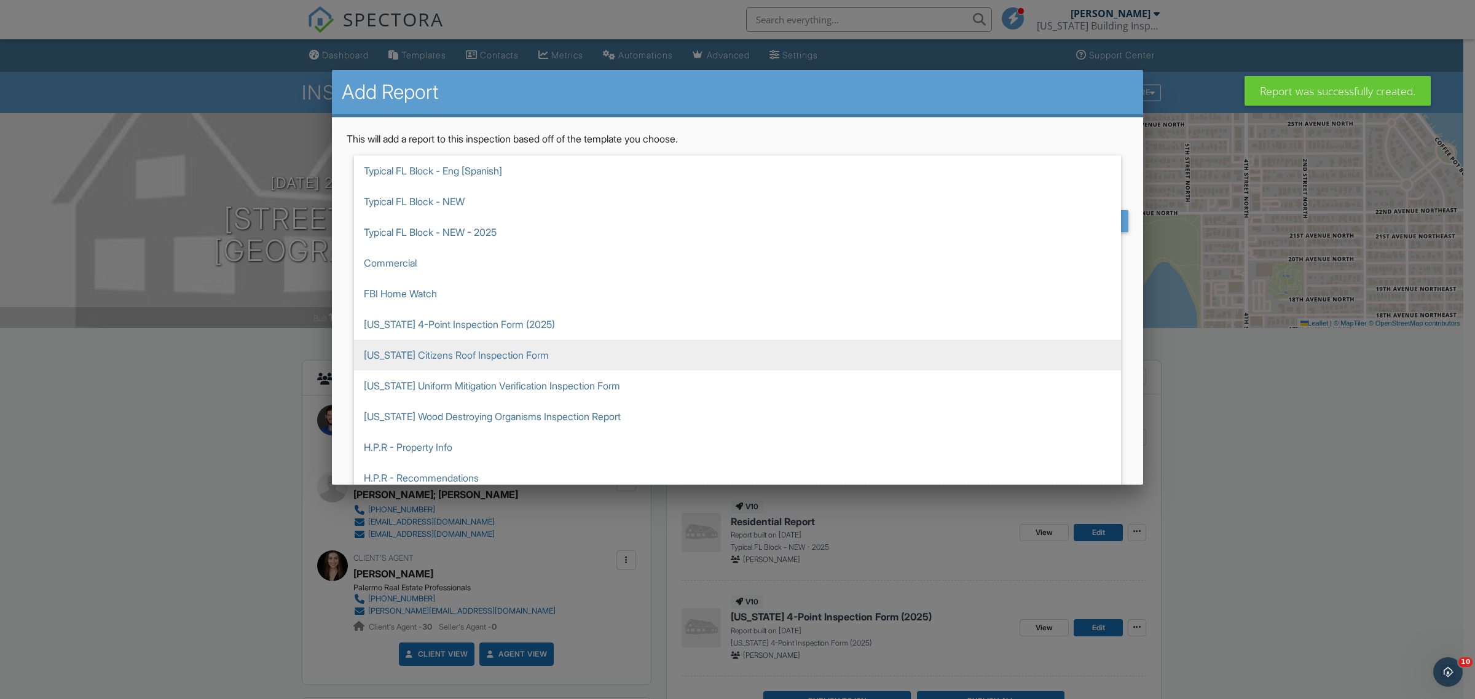
scroll to position [538, 0]
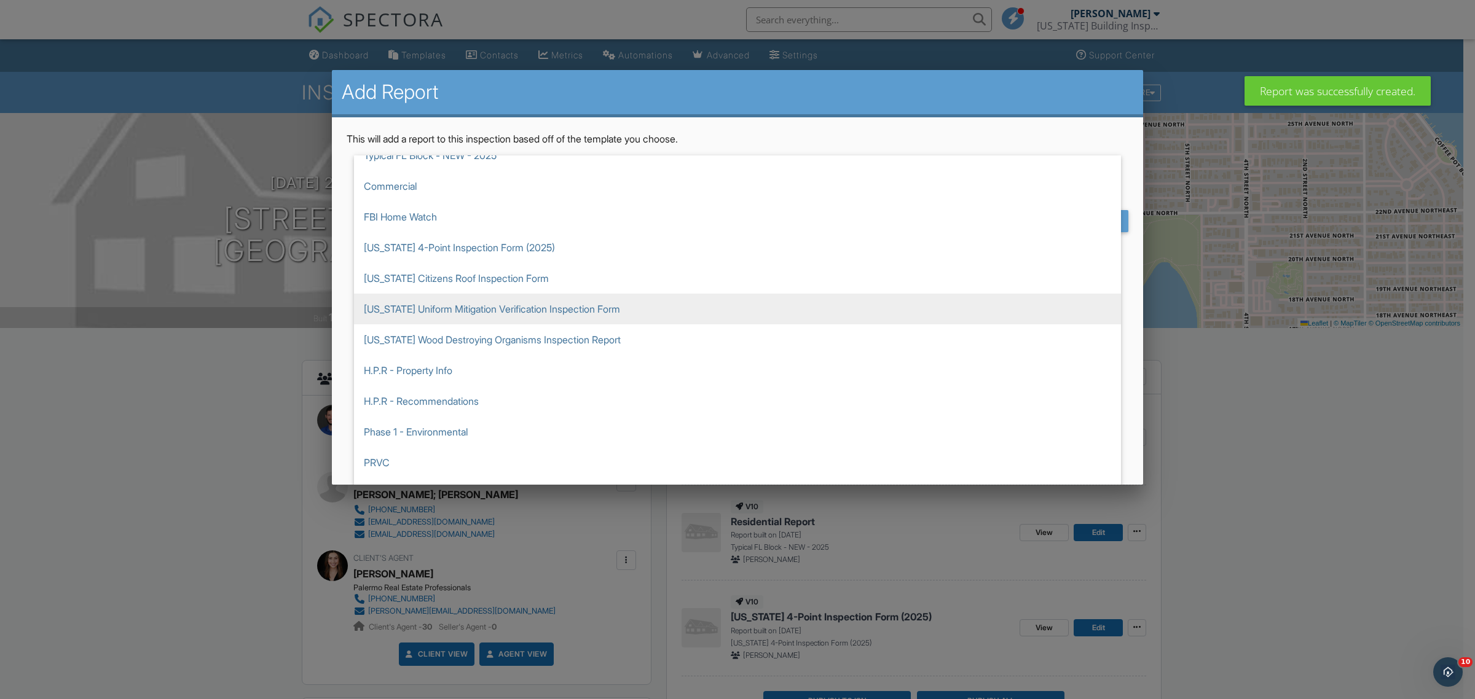
click at [563, 320] on span "[US_STATE] Uniform Mitigation Verification Inspection Form" at bounding box center [737, 309] width 767 height 31
type input "[US_STATE] Uniform Mitigation Verification Inspection Form"
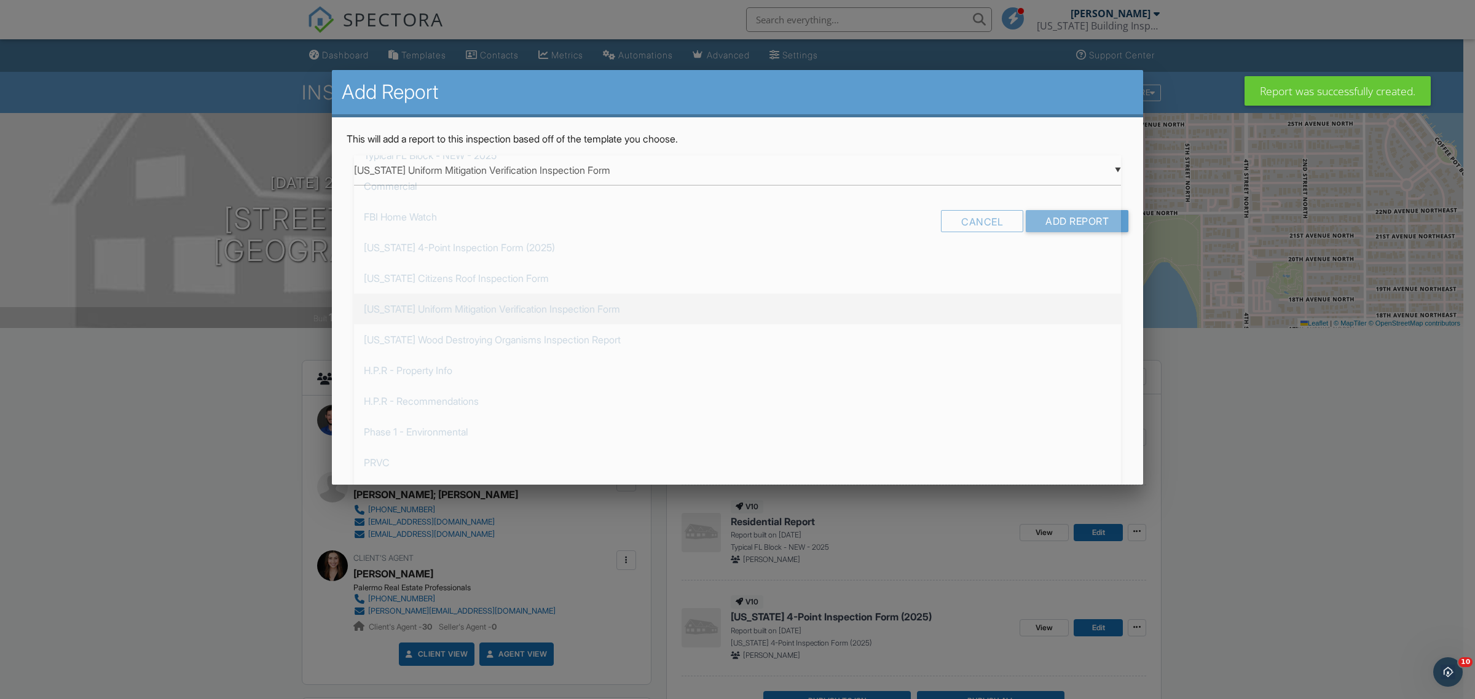
scroll to position [553, 0]
click at [1067, 211] on input "Add Report" at bounding box center [1077, 221] width 103 height 22
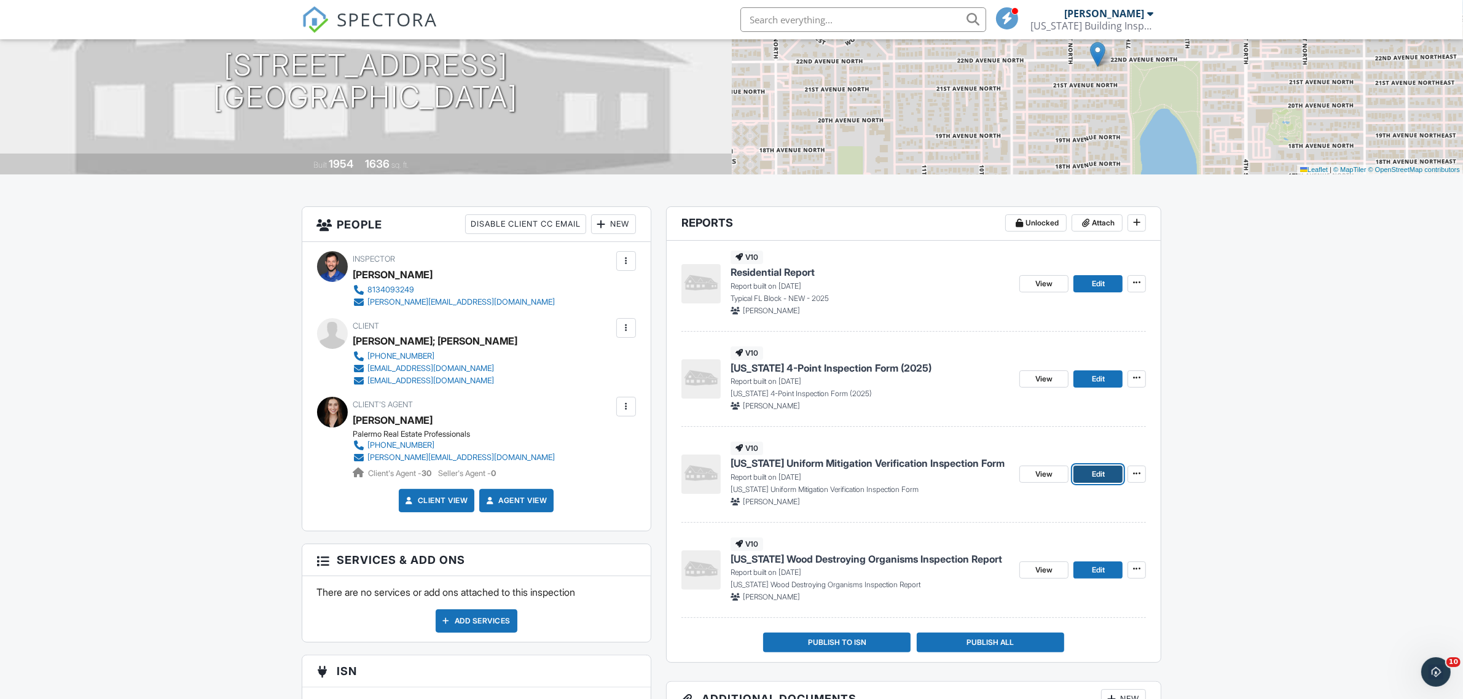
click at [1104, 473] on span "Edit" at bounding box center [1098, 474] width 13 height 12
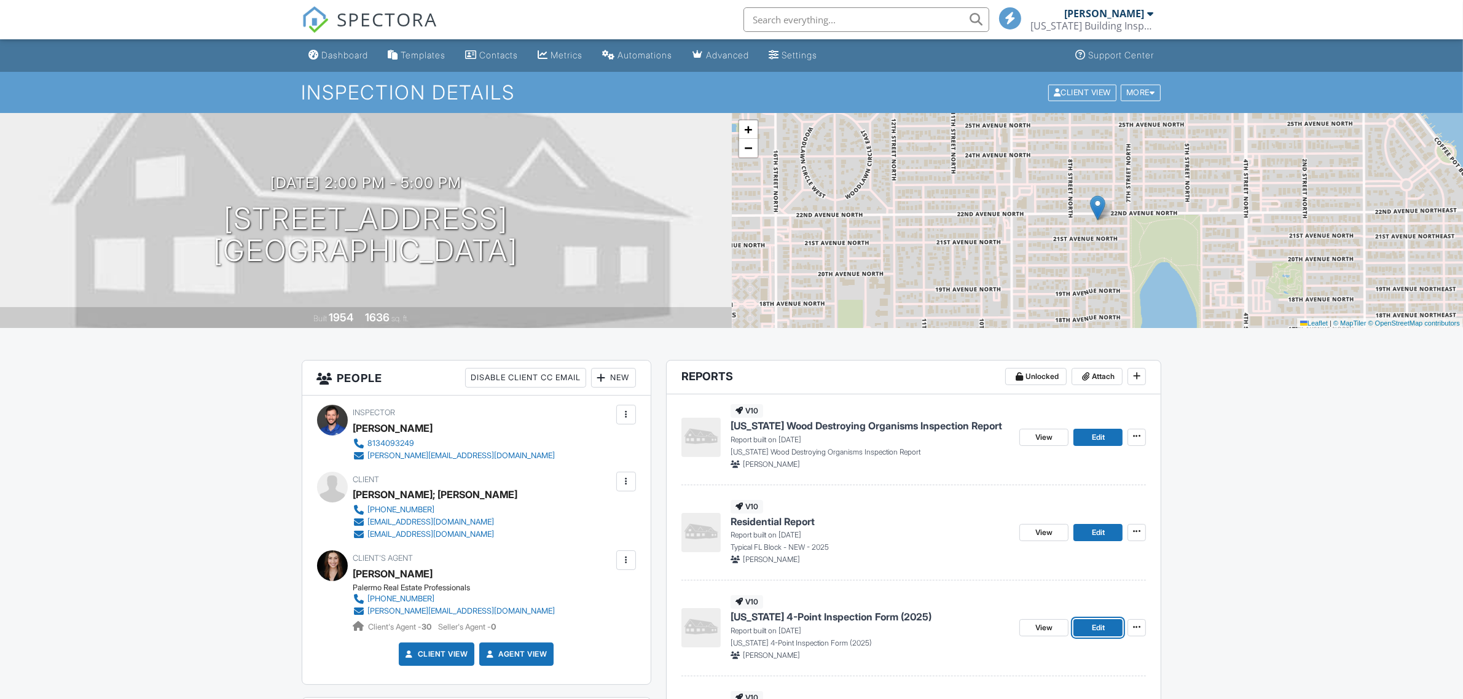
click at [1108, 629] on link "Edit" at bounding box center [1098, 627] width 49 height 17
click at [1098, 533] on span "Edit" at bounding box center [1098, 533] width 13 height 12
